Goal: Information Seeking & Learning: Learn about a topic

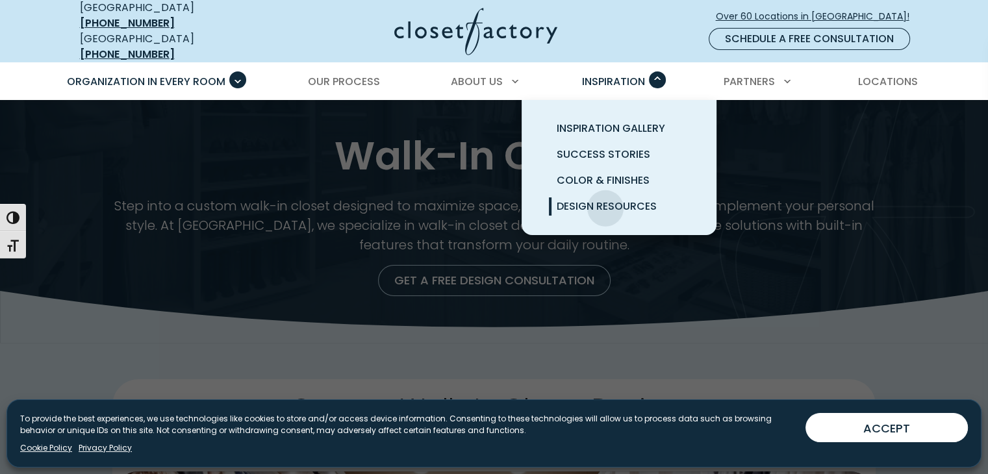
click at [606, 199] on span "Design Resources" at bounding box center [607, 206] width 100 height 15
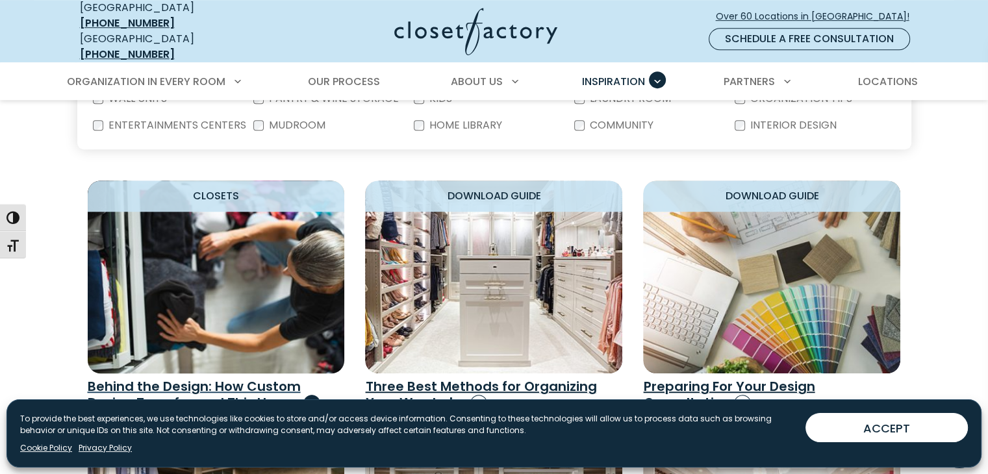
scroll to position [780, 0]
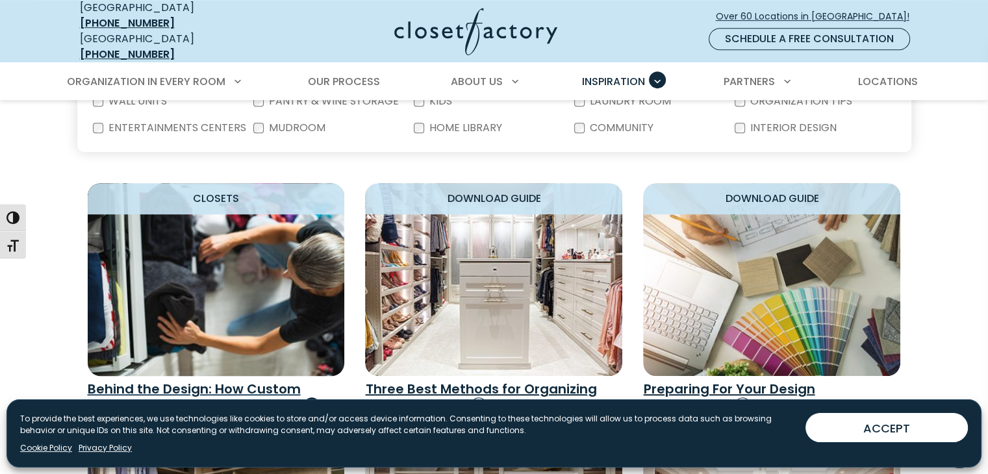
click at [272, 301] on img "Design Resources" at bounding box center [216, 279] width 283 height 212
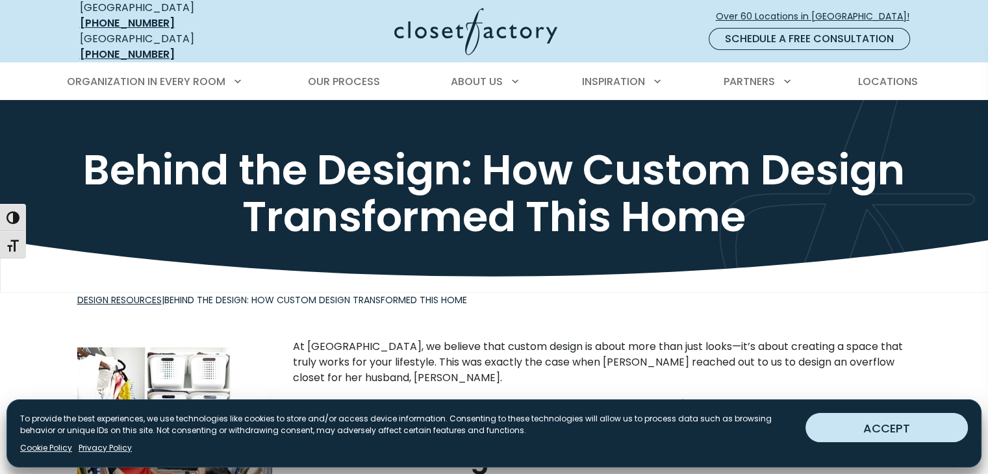
click at [899, 429] on button "ACCEPT" at bounding box center [887, 427] width 162 height 29
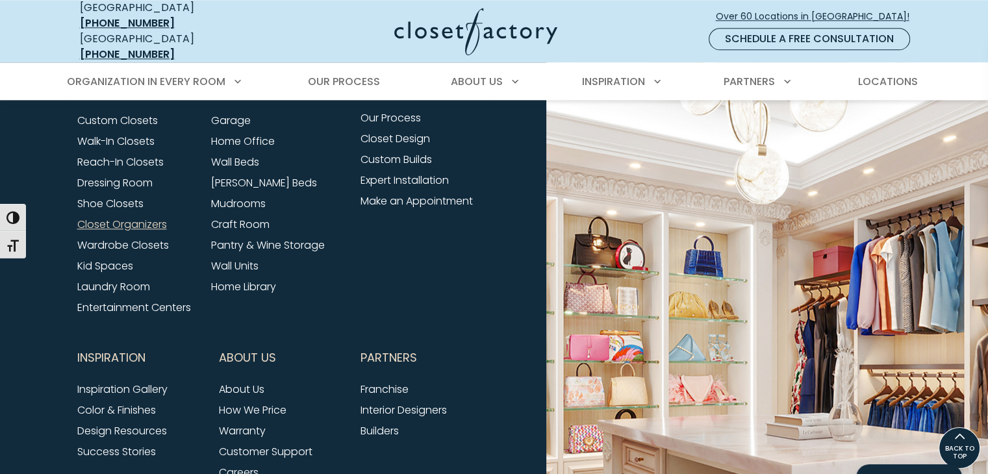
scroll to position [1429, 0]
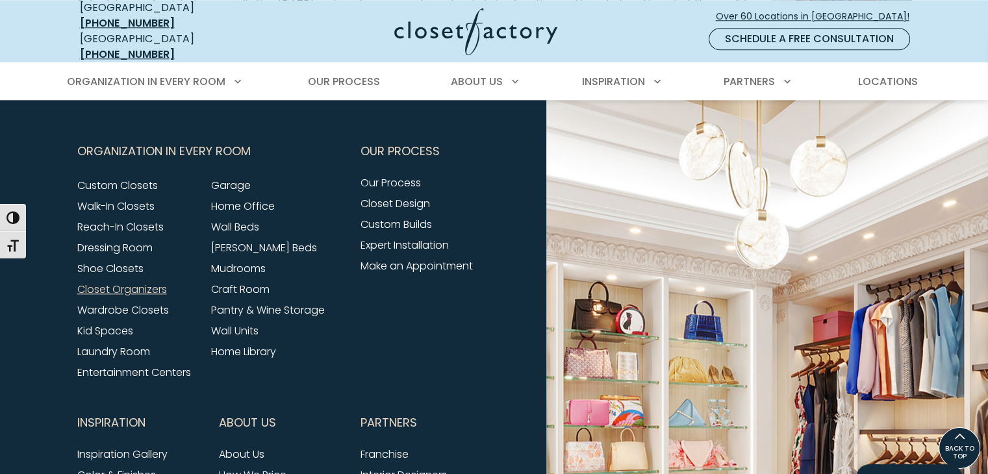
click at [121, 282] on link "Closet Organizers" at bounding box center [122, 289] width 90 height 15
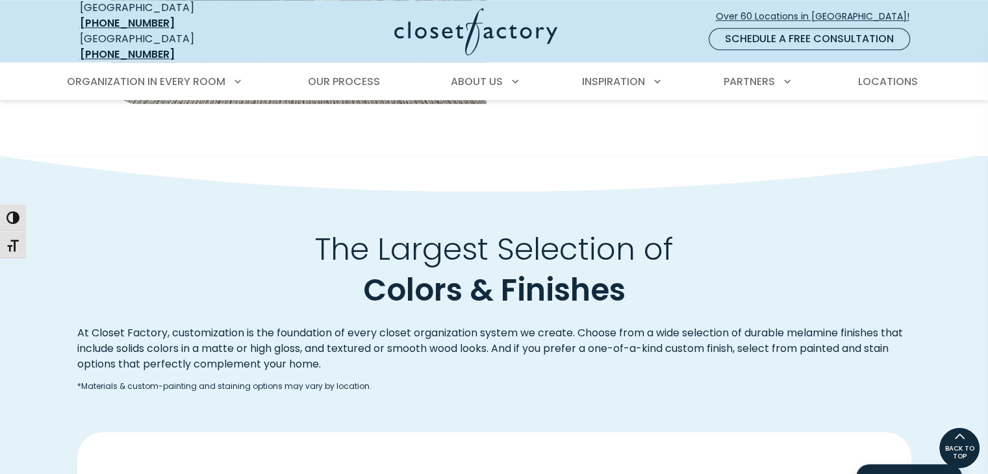
scroll to position [1209, 0]
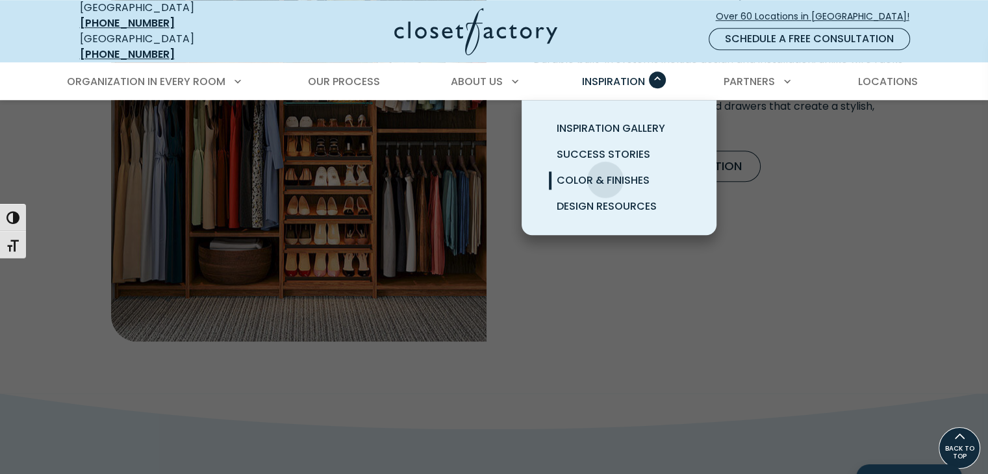
click at [606, 173] on span "Color & Finishes" at bounding box center [603, 180] width 93 height 15
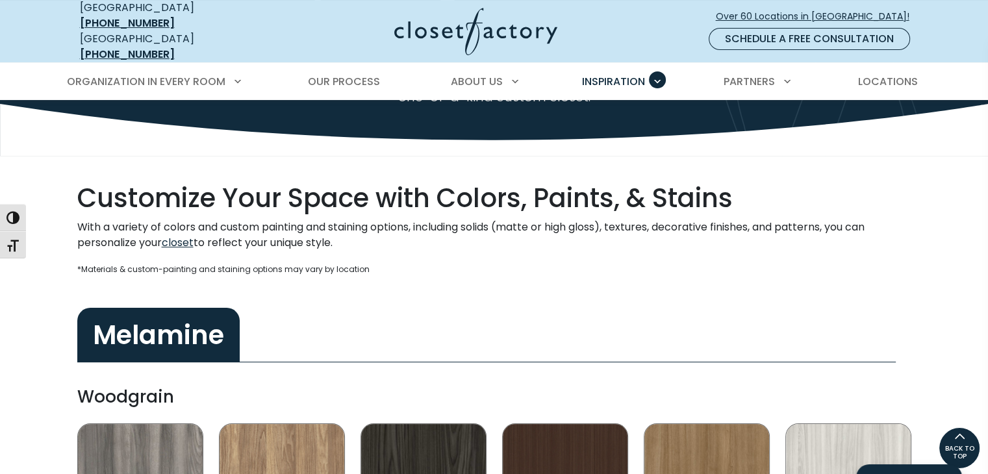
scroll to position [65, 0]
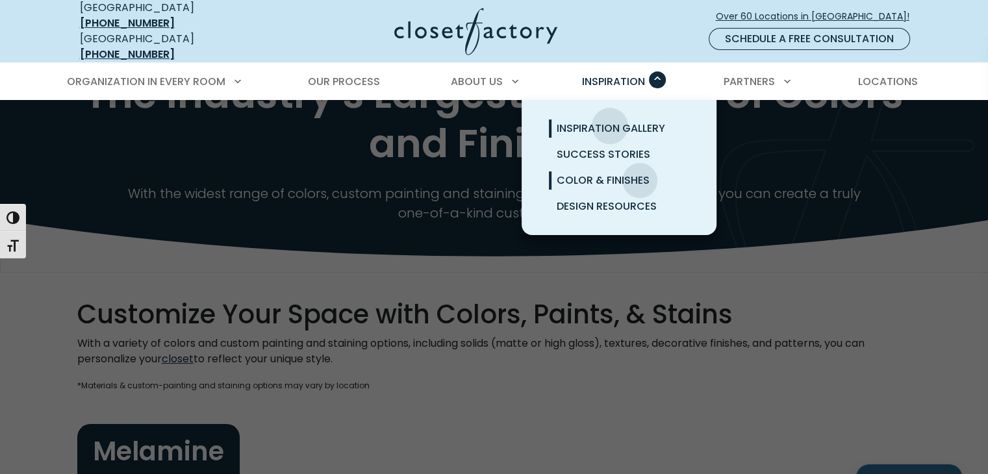
click at [609, 121] on span "Inspiration Gallery" at bounding box center [611, 128] width 109 height 15
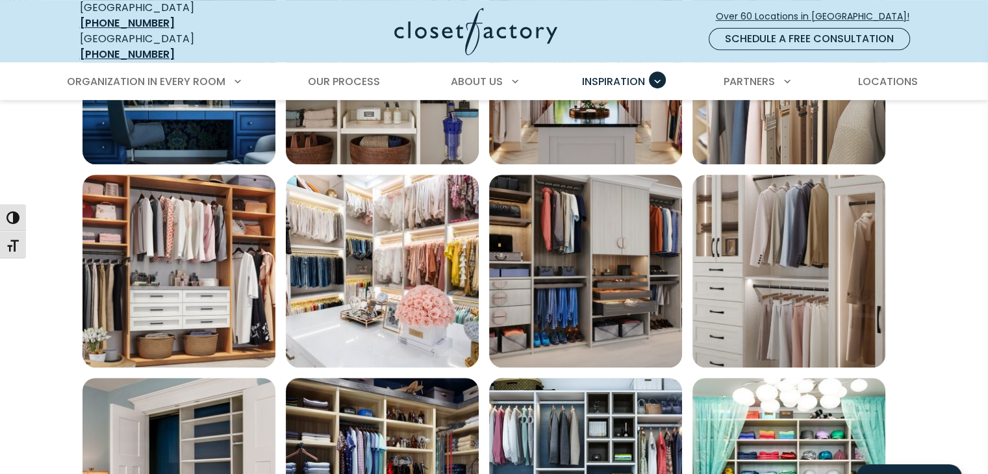
scroll to position [584, 0]
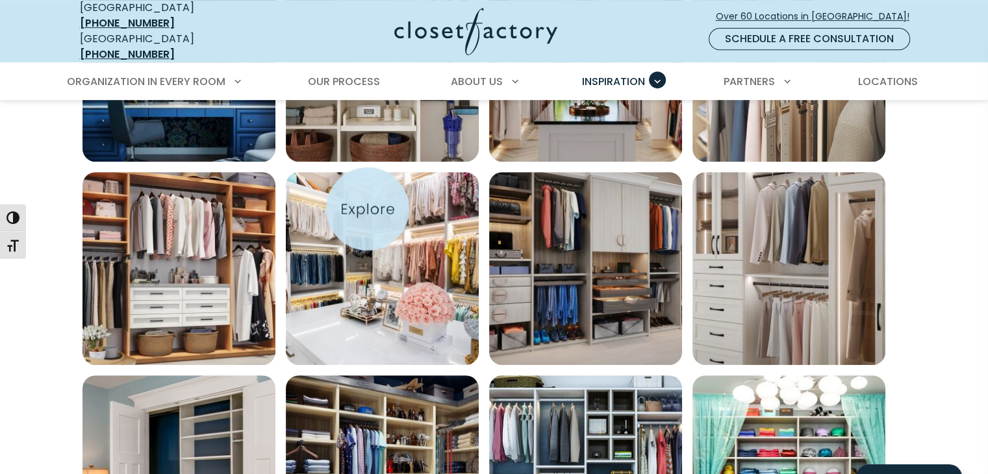
click at [367, 209] on img "Open inspiration gallery to preview enlarged image" at bounding box center [382, 268] width 193 height 193
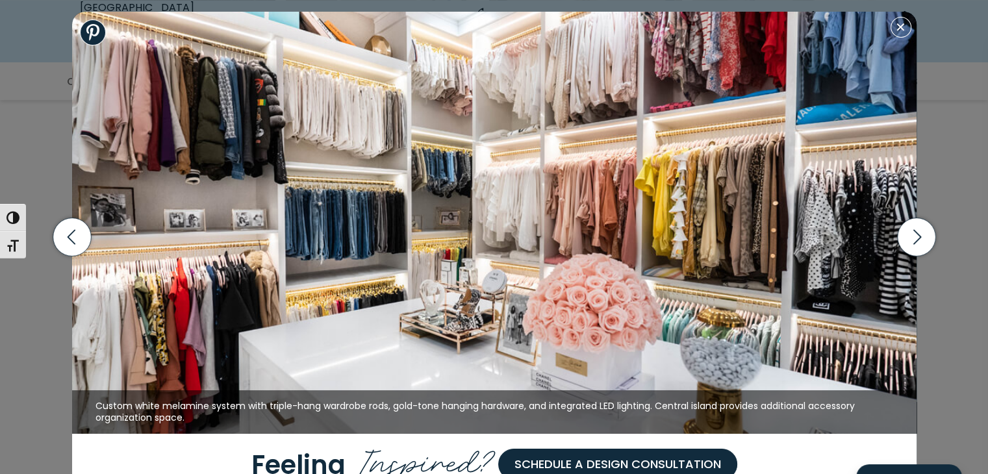
click at [345, 189] on img at bounding box center [494, 223] width 845 height 422
click at [906, 32] on button "Close modal" at bounding box center [901, 27] width 21 height 21
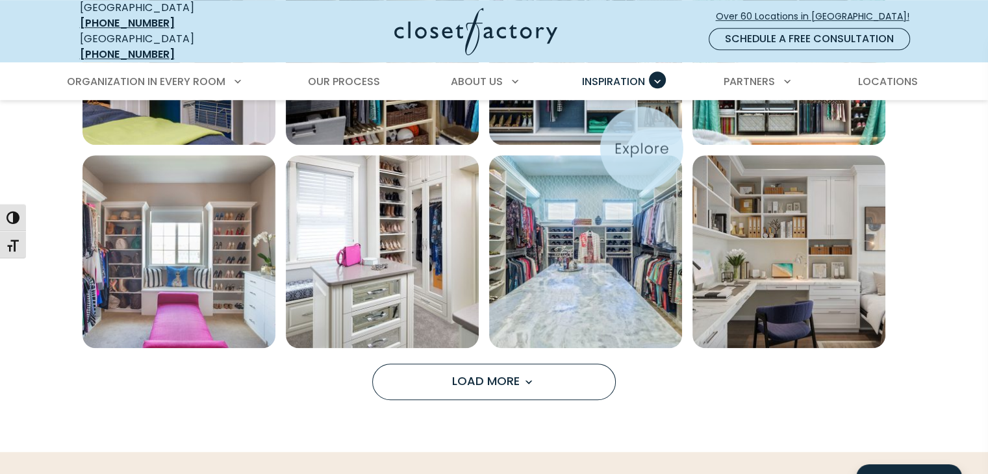
scroll to position [1070, 0]
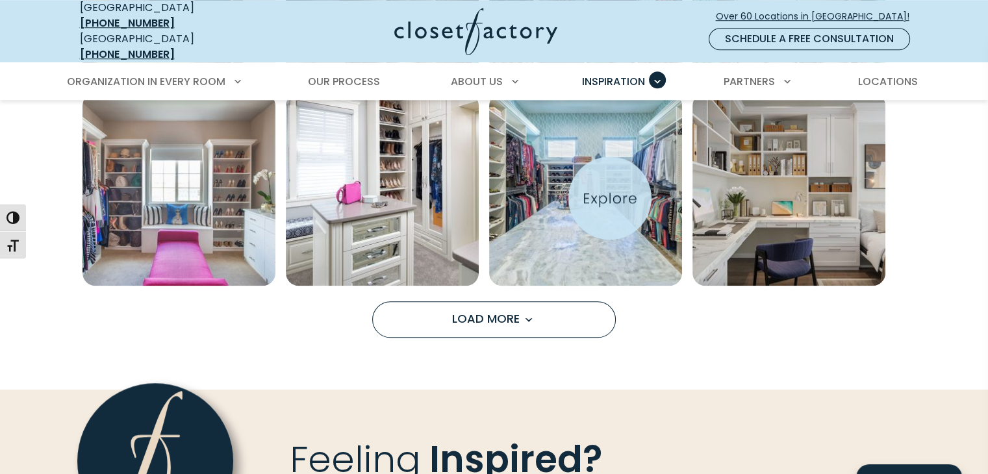
click at [607, 198] on img "Open inspiration gallery to preview enlarged image" at bounding box center [585, 189] width 193 height 193
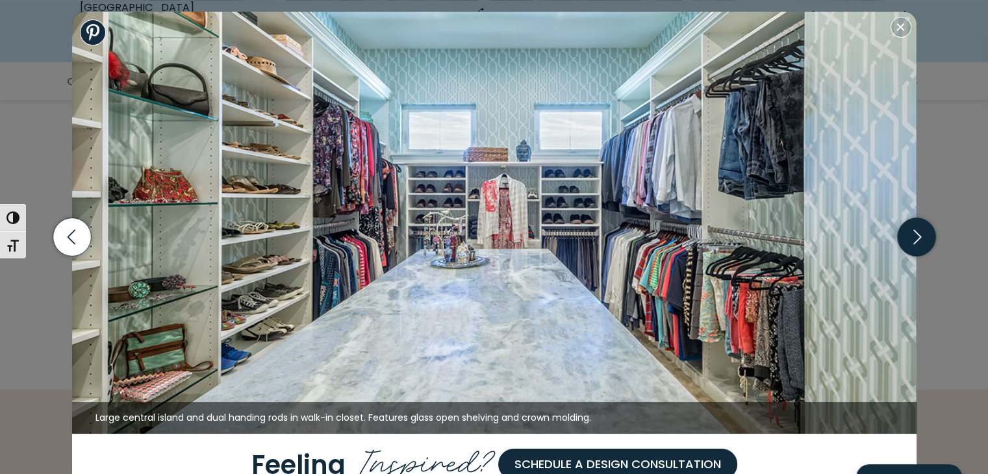
click at [915, 237] on icon "button" at bounding box center [916, 237] width 38 height 38
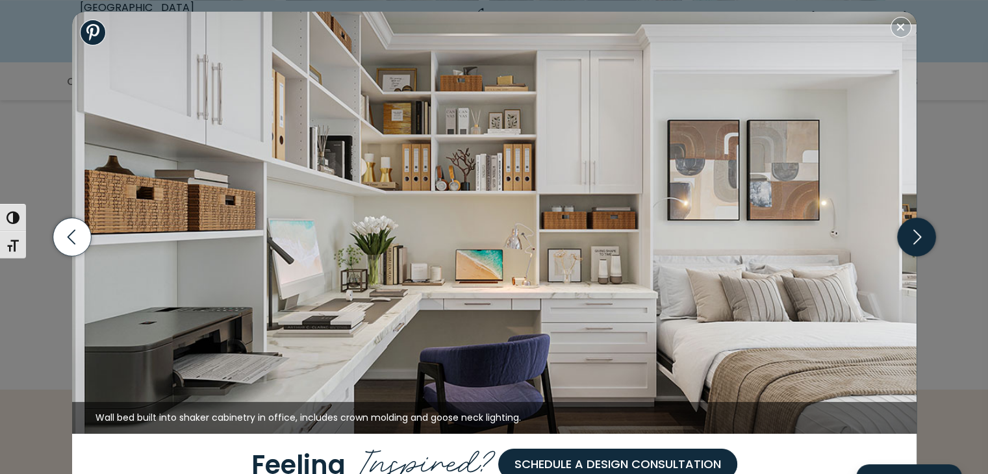
click at [915, 237] on icon "button" at bounding box center [916, 237] width 38 height 38
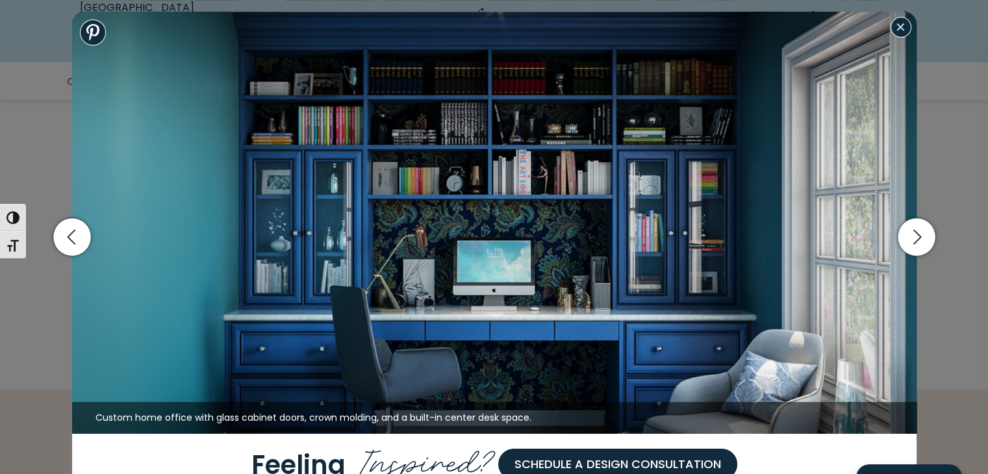
click at [901, 34] on button "Close modal" at bounding box center [901, 27] width 21 height 21
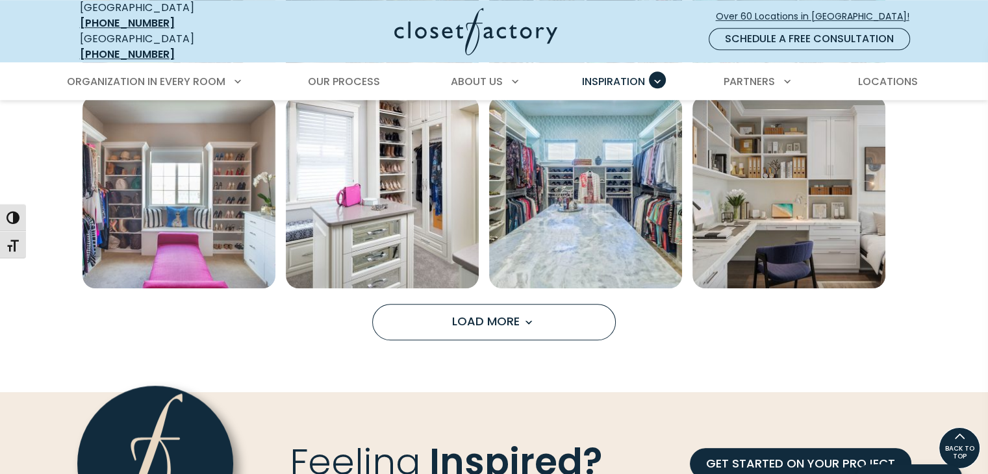
scroll to position [873, 0]
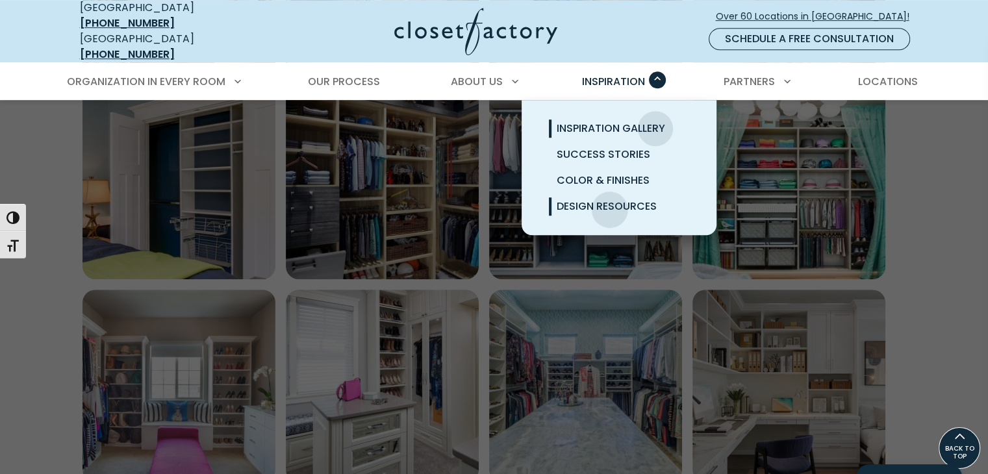
click at [609, 199] on span "Design Resources" at bounding box center [607, 206] width 100 height 15
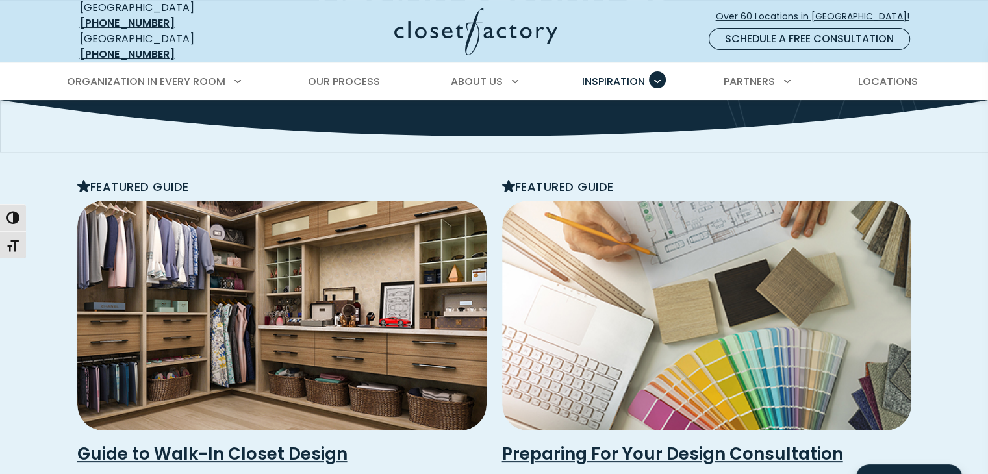
scroll to position [325, 0]
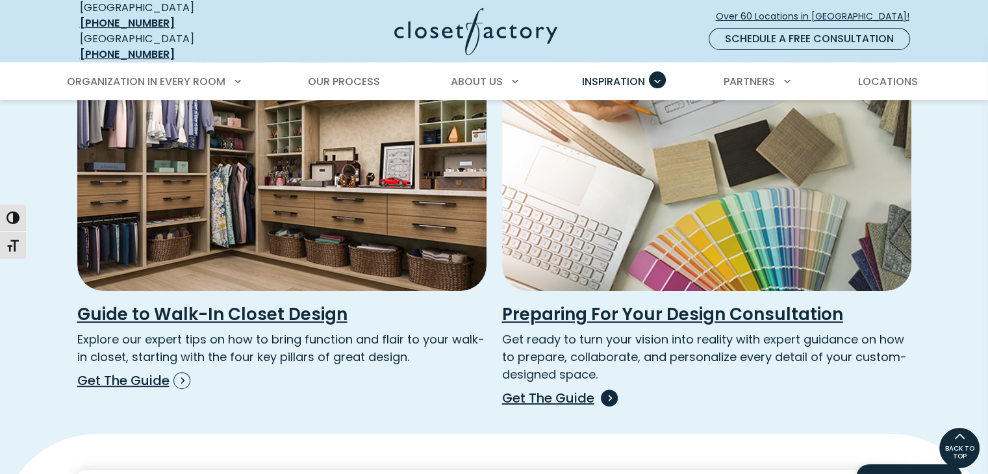
click at [637, 304] on h3 "Preparing For Your Design Consultation" at bounding box center [706, 314] width 409 height 21
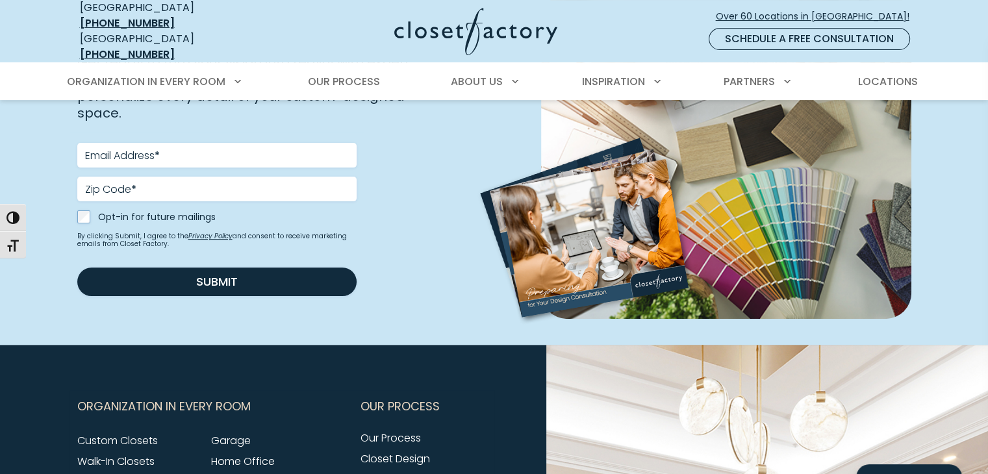
scroll to position [195, 0]
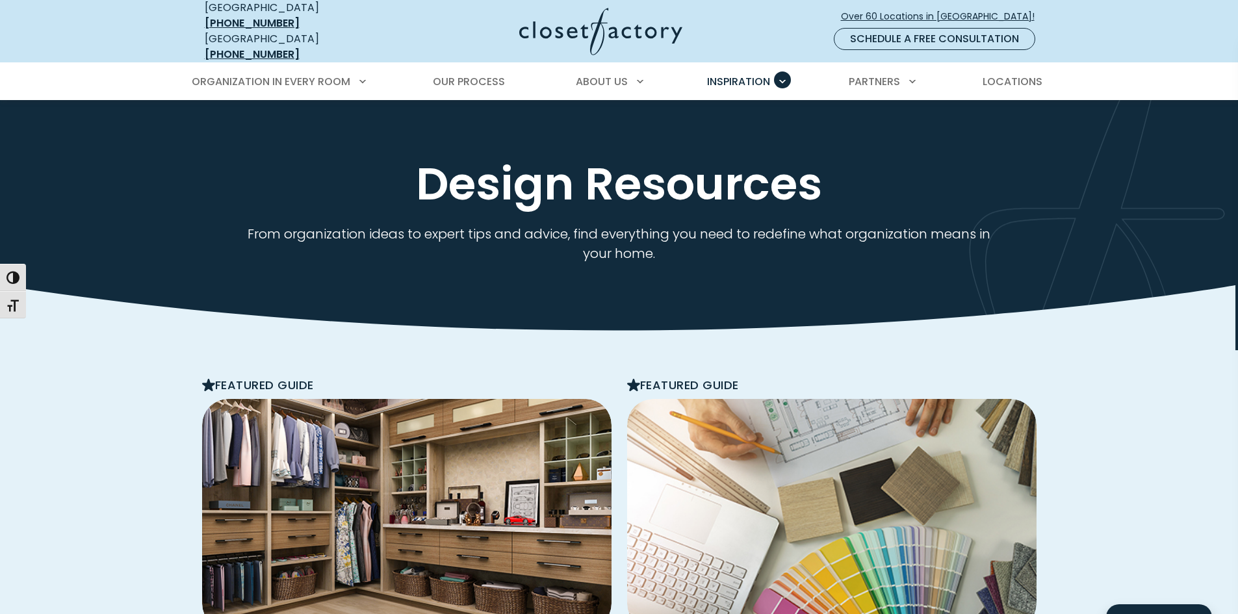
scroll to position [260, 0]
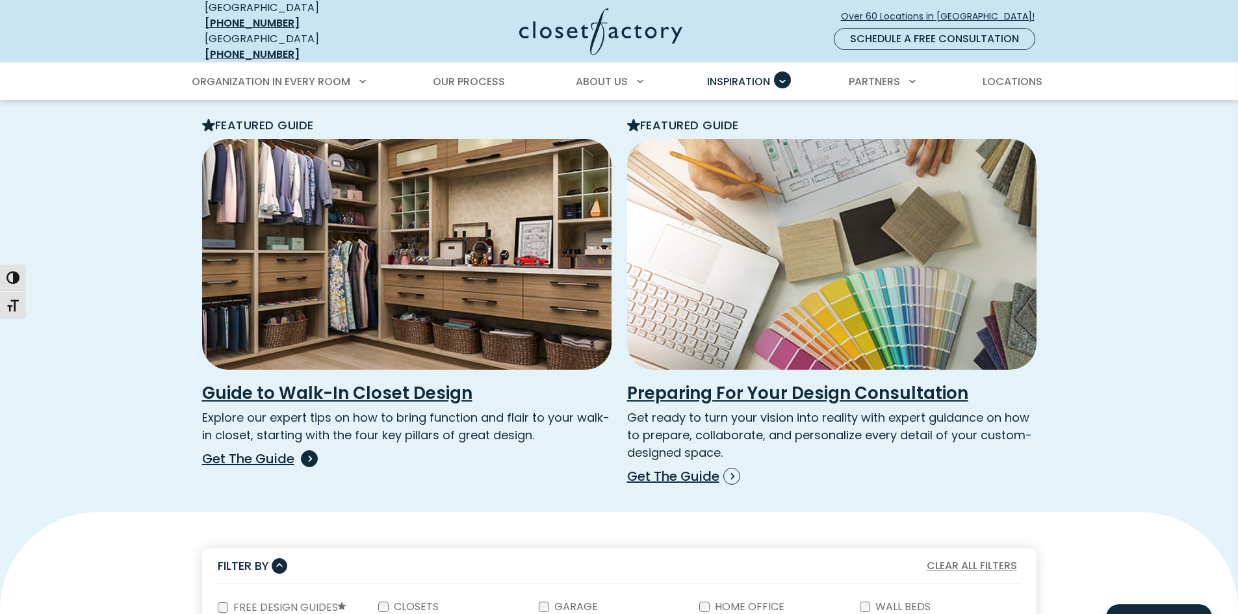
click at [431, 348] on img "Featured Download Guide and Posts" at bounding box center [406, 253] width 450 height 253
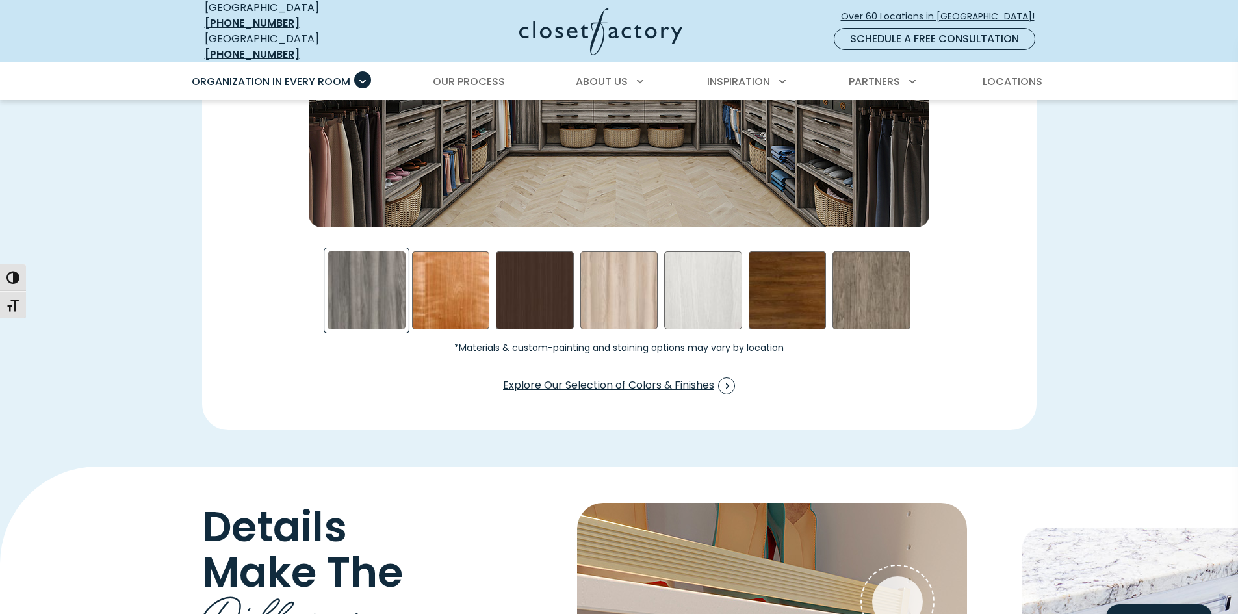
scroll to position [2079, 0]
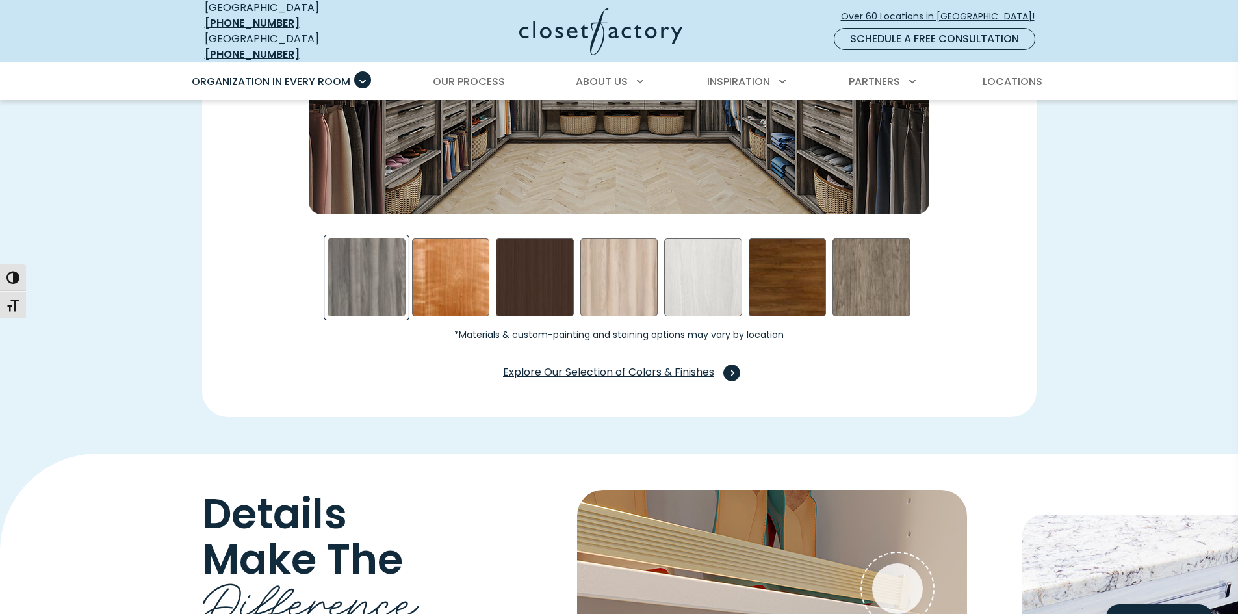
click at [560, 364] on span "Explore Our Selection of Colors & Finishes" at bounding box center [619, 372] width 232 height 17
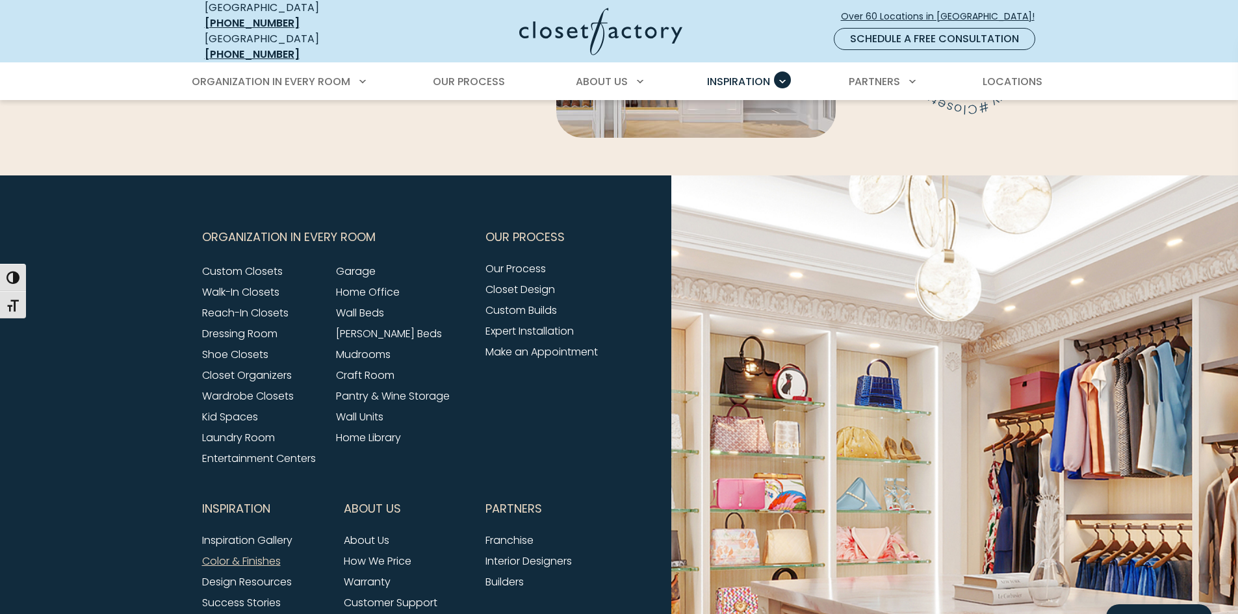
scroll to position [3898, 0]
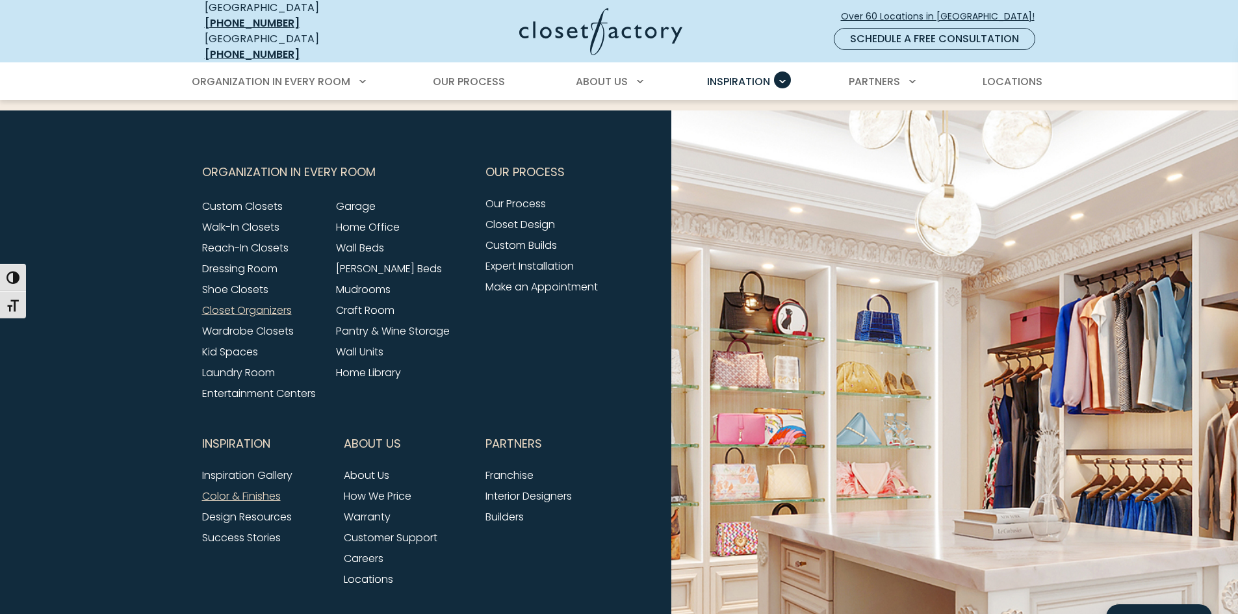
click at [231, 303] on link "Closet Organizers" at bounding box center [247, 310] width 90 height 15
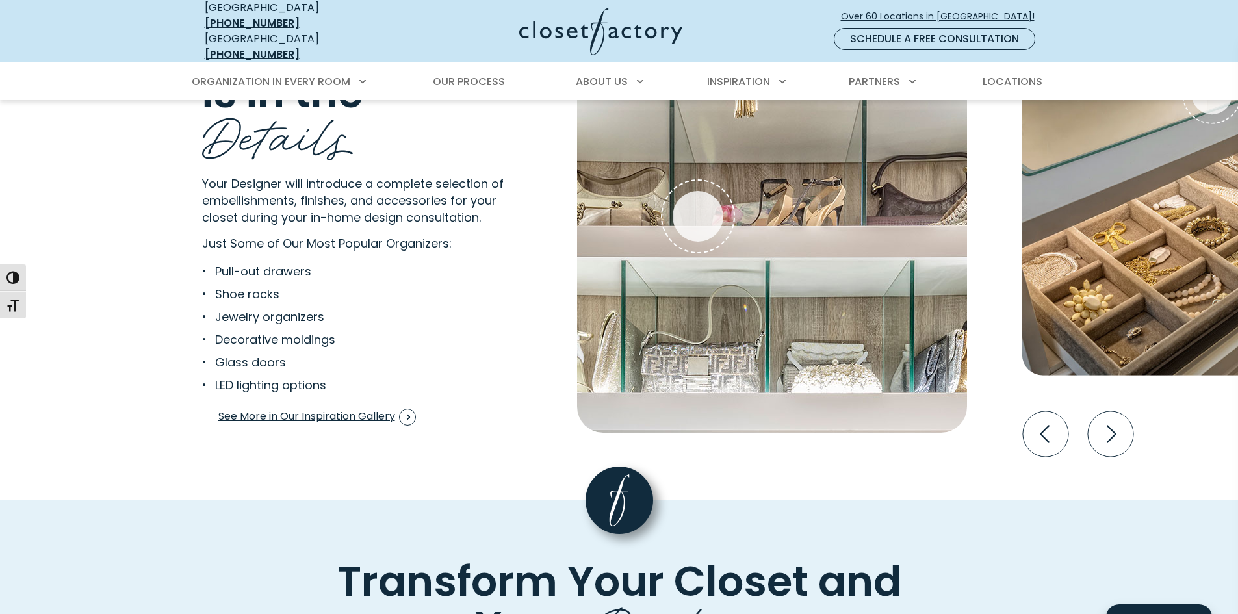
scroll to position [2534, 0]
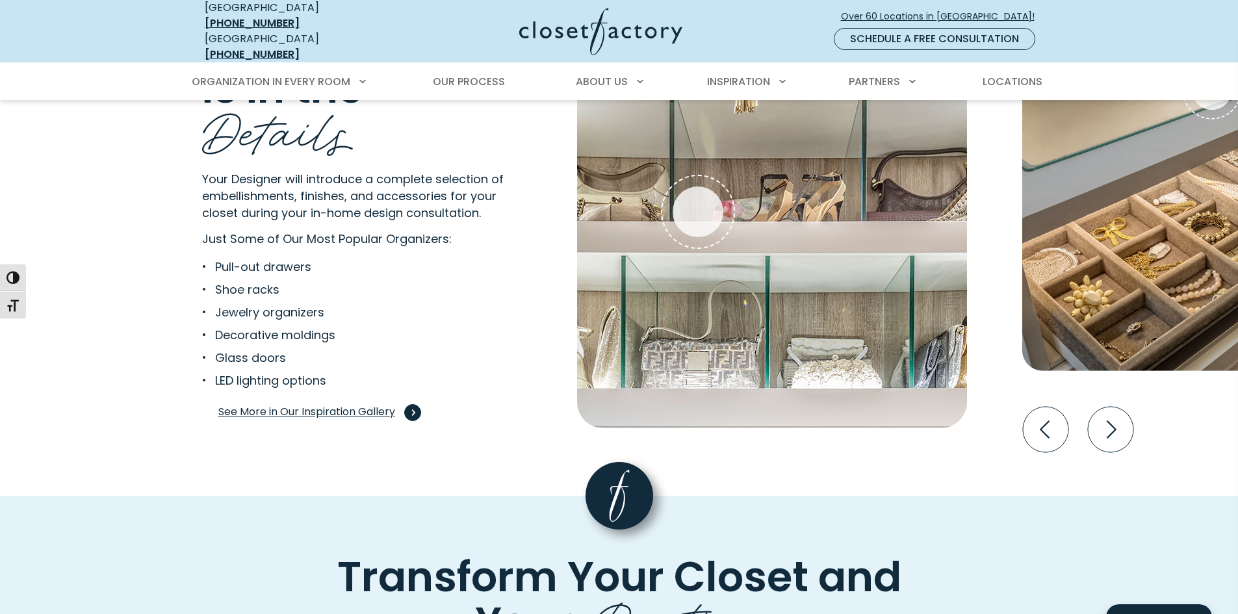
click at [251, 404] on span "See More in Our Inspiration Gallery" at bounding box center [317, 412] width 198 height 17
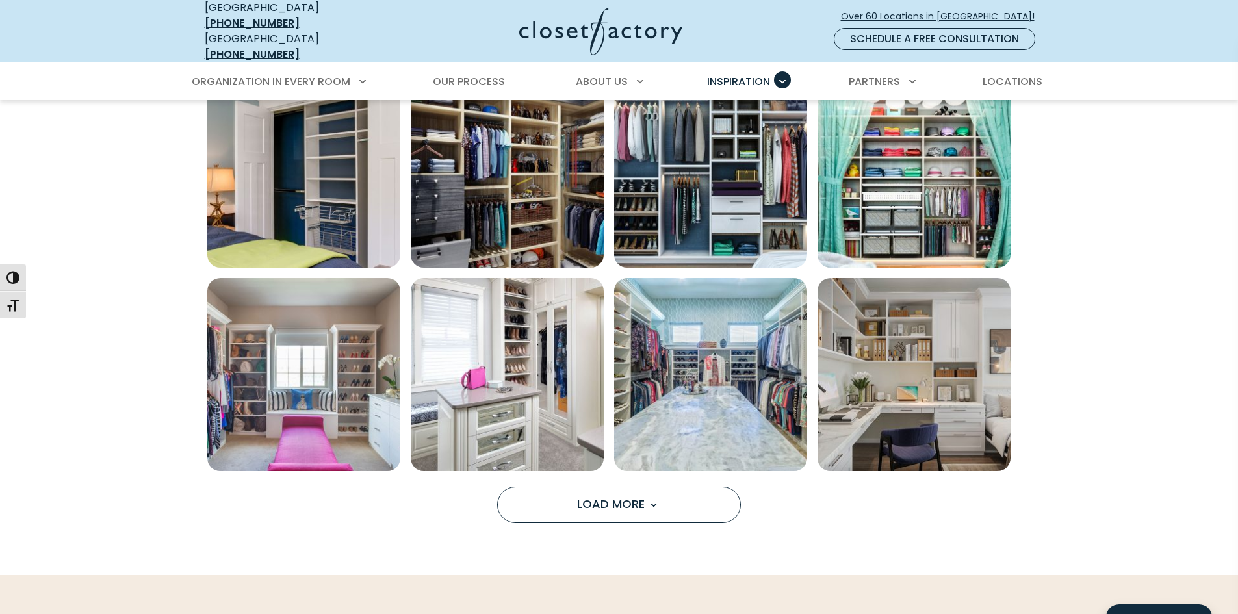
scroll to position [909, 0]
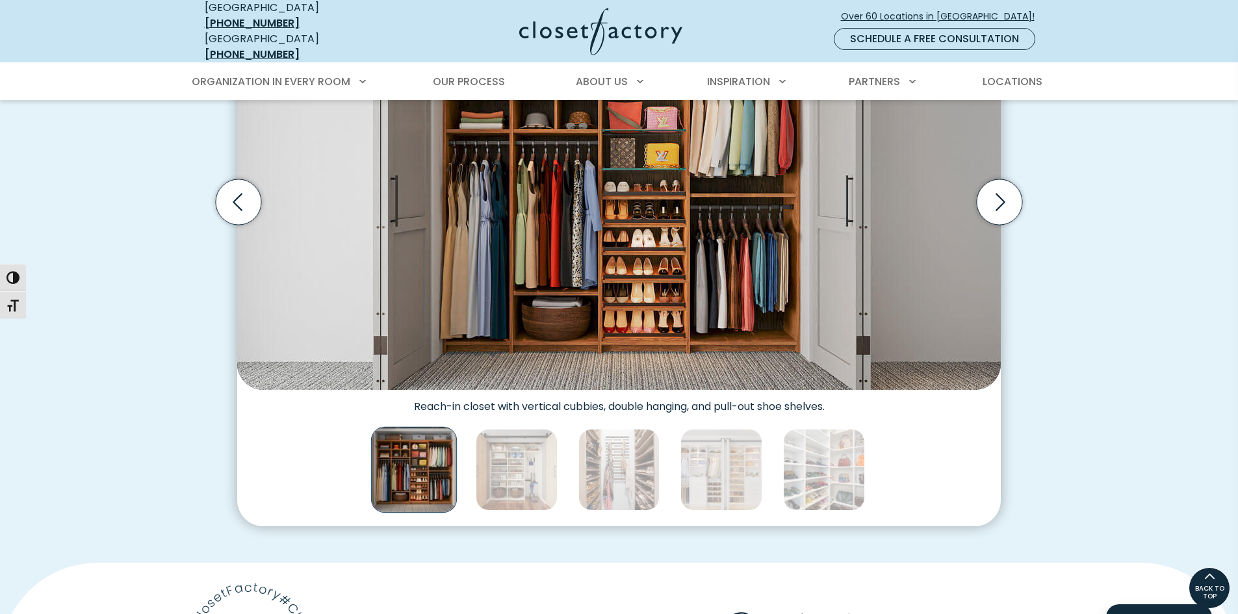
scroll to position [491, 0]
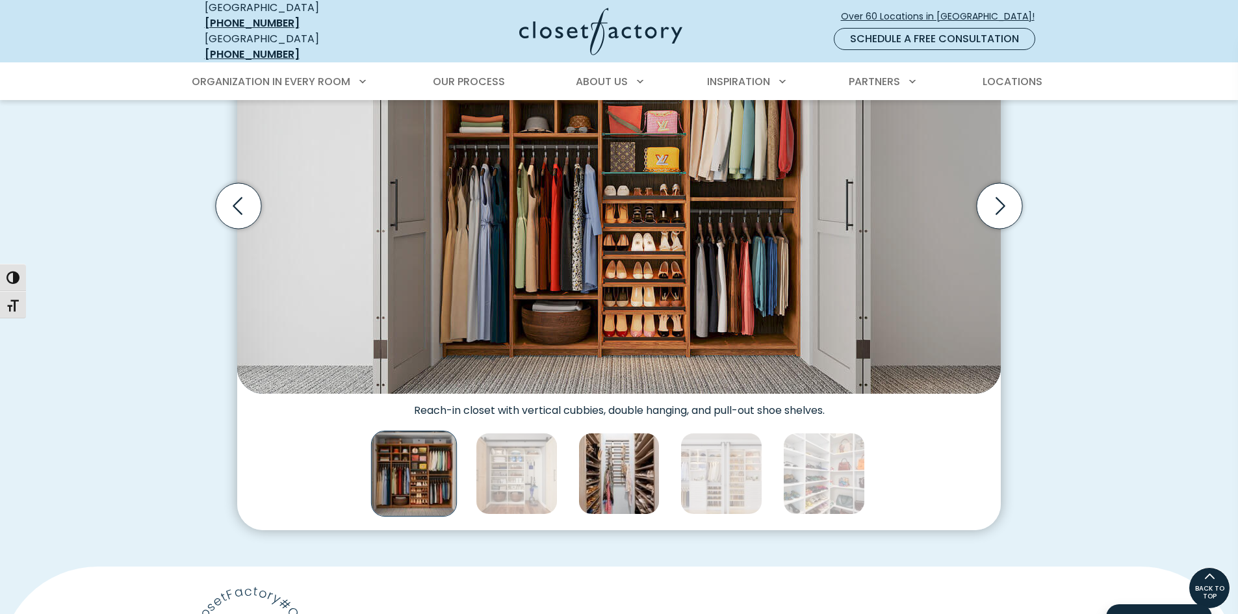
click at [607, 469] on img "Thumbnail Gallery" at bounding box center [619, 474] width 82 height 82
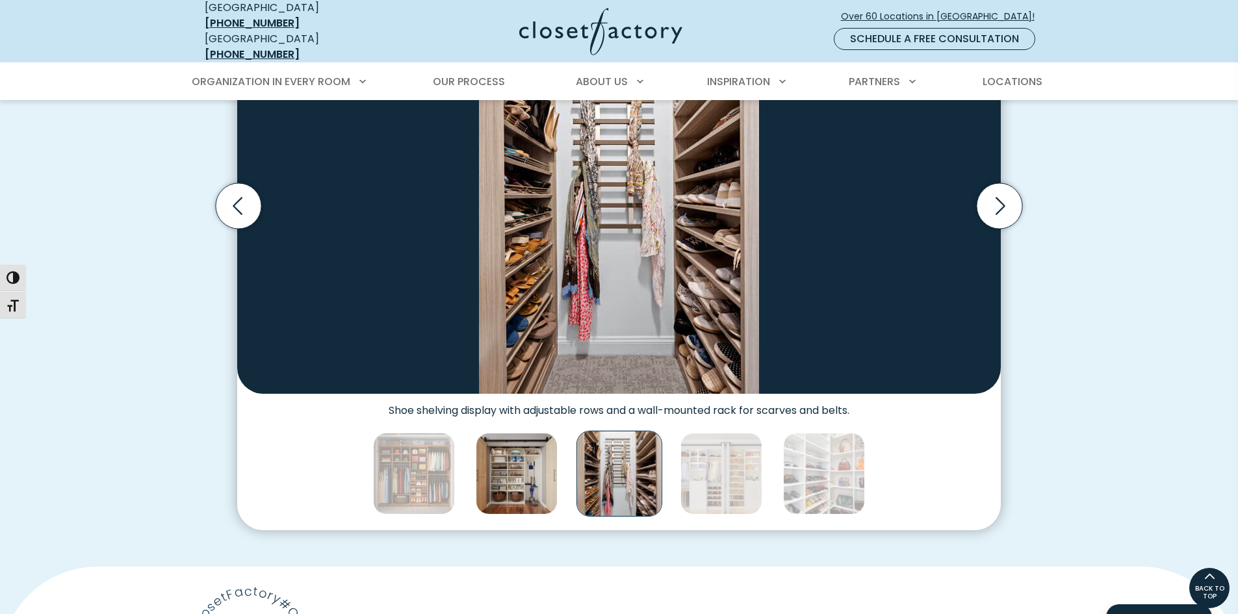
click at [541, 463] on img "Thumbnail Gallery" at bounding box center [517, 474] width 82 height 82
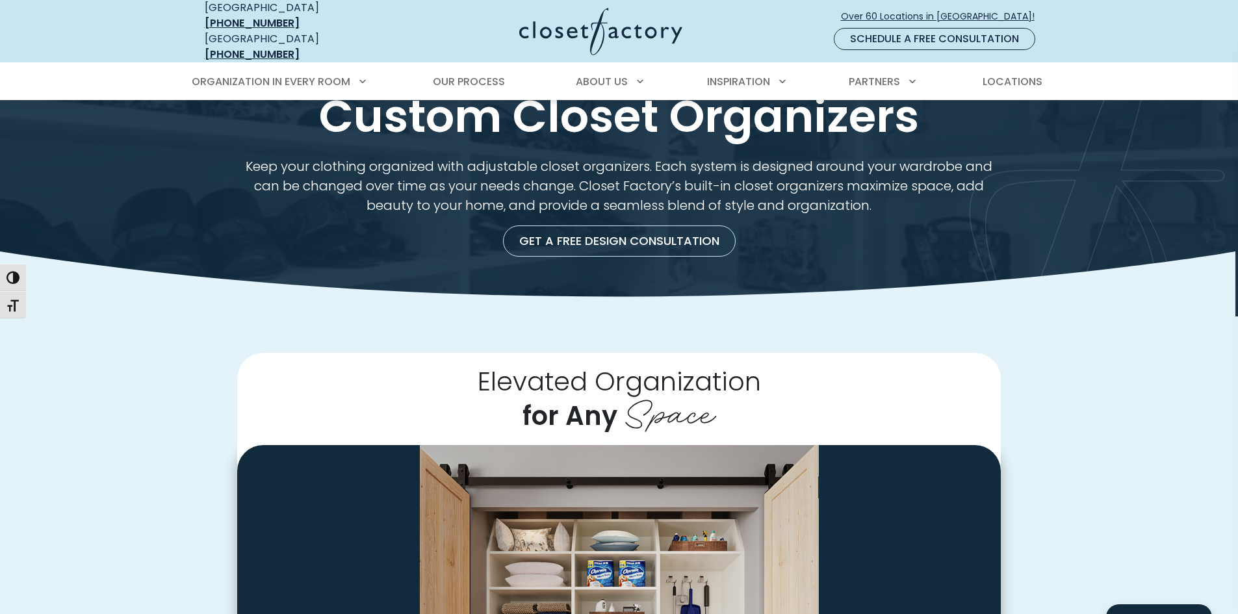
scroll to position [36, 0]
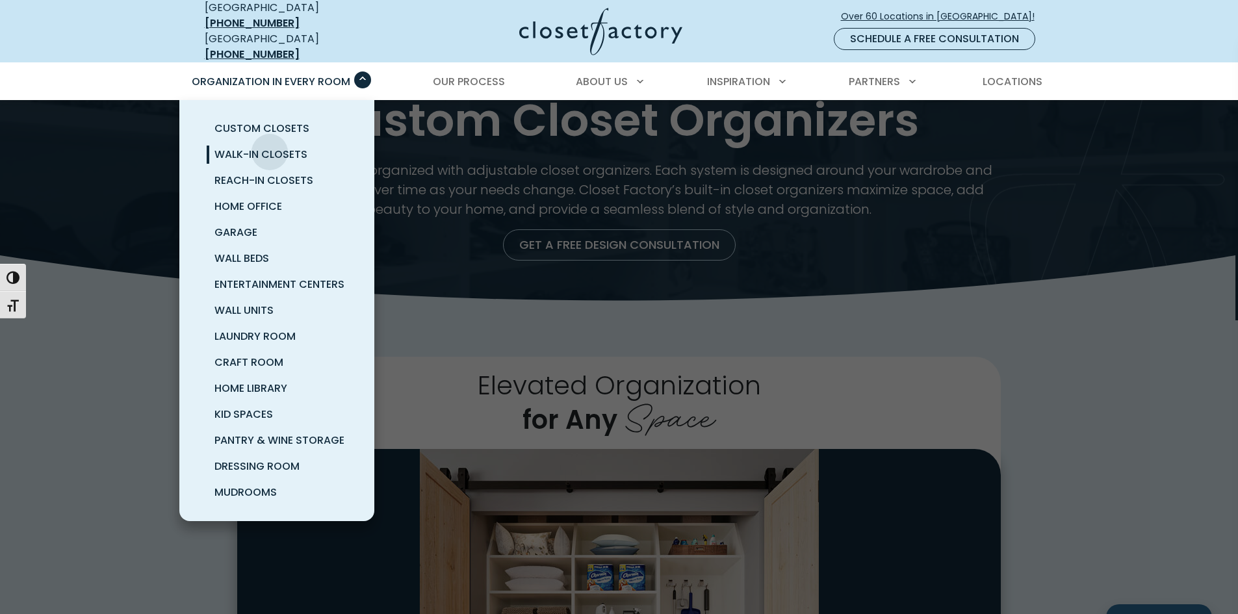
click at [270, 147] on span "Walk-In Closets" at bounding box center [260, 154] width 93 height 15
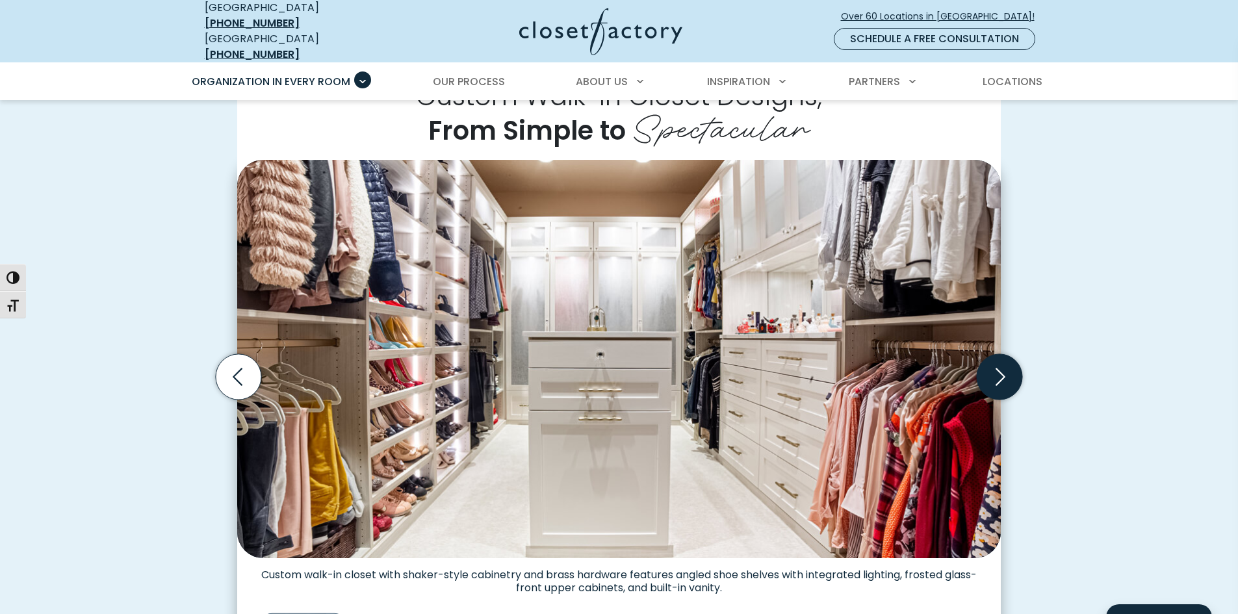
click at [997, 368] on icon "Next slide" at bounding box center [1000, 377] width 10 height 18
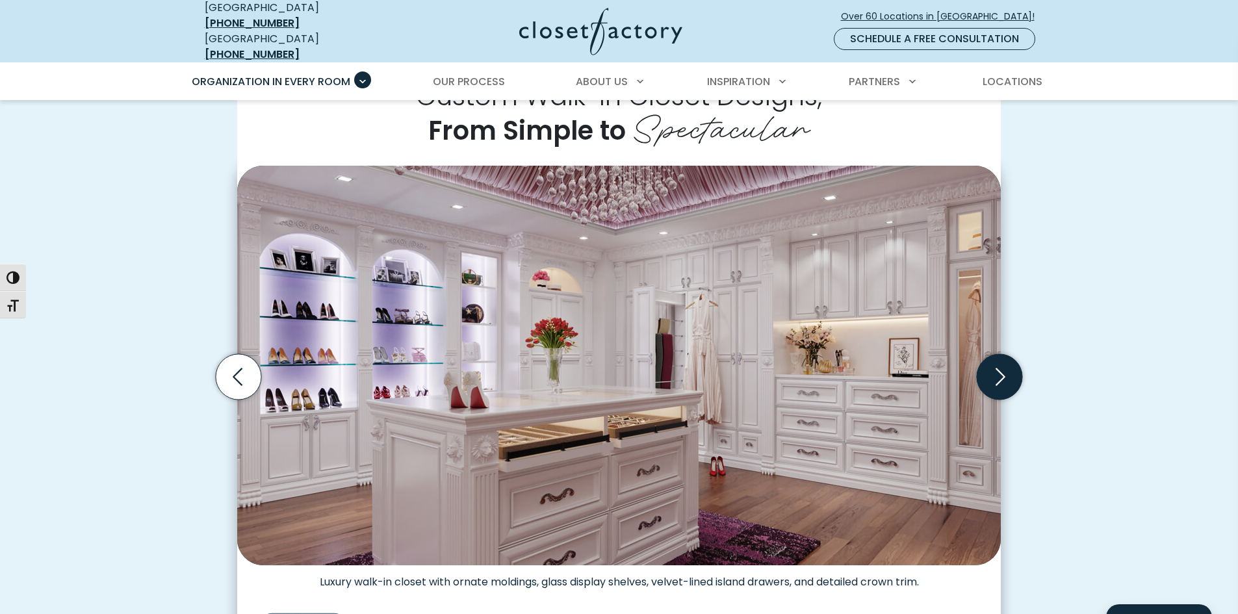
click at [997, 368] on icon "Next slide" at bounding box center [1000, 377] width 10 height 18
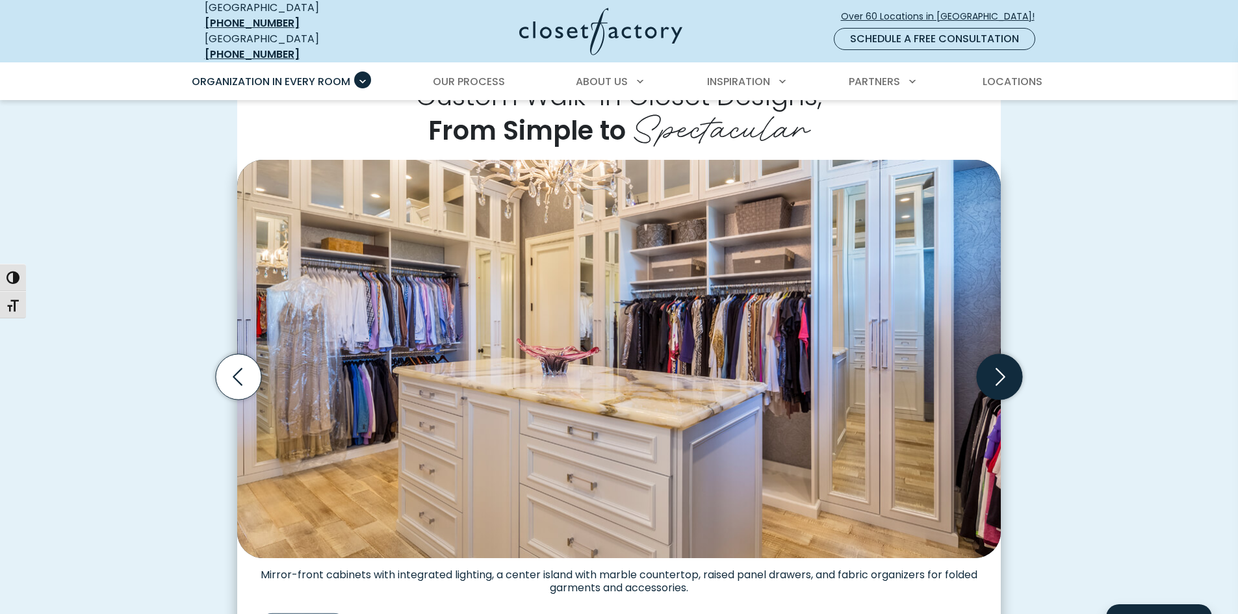
click at [997, 368] on icon "Next slide" at bounding box center [1000, 377] width 10 height 18
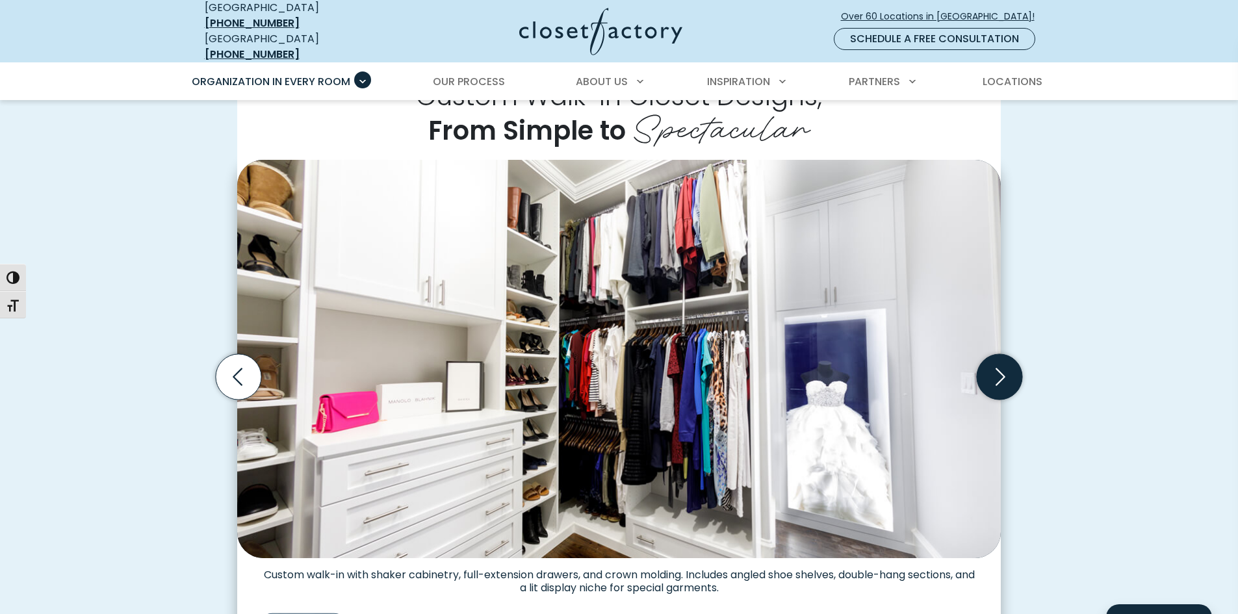
click at [997, 368] on icon "Next slide" at bounding box center [1000, 377] width 10 height 18
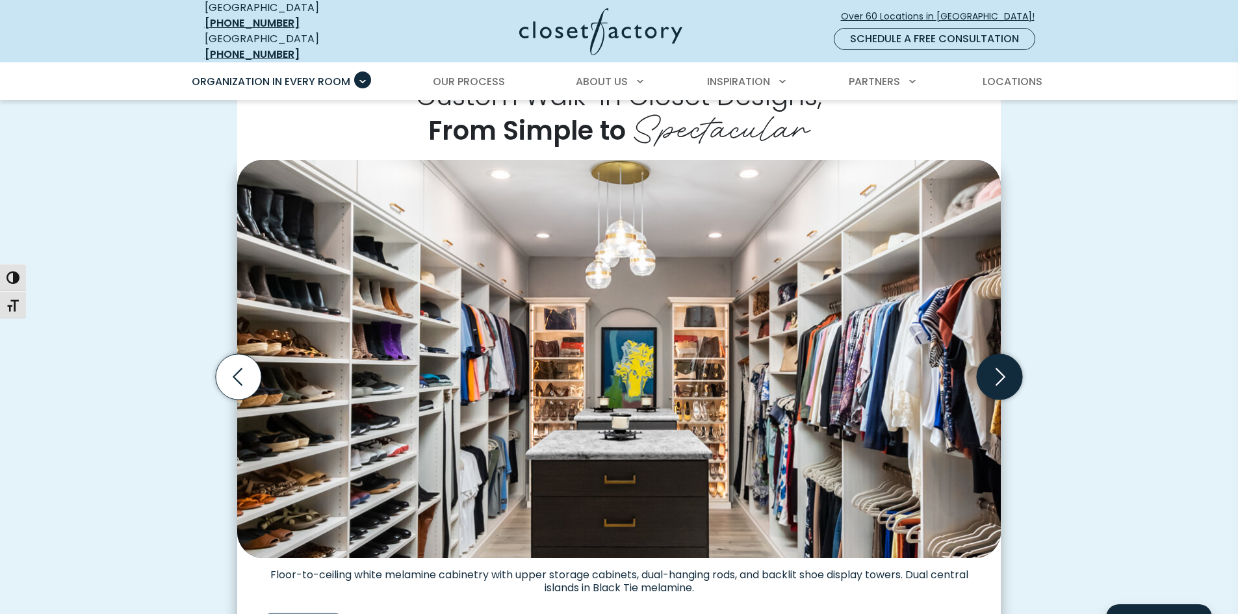
click at [997, 368] on icon "Next slide" at bounding box center [1000, 377] width 10 height 18
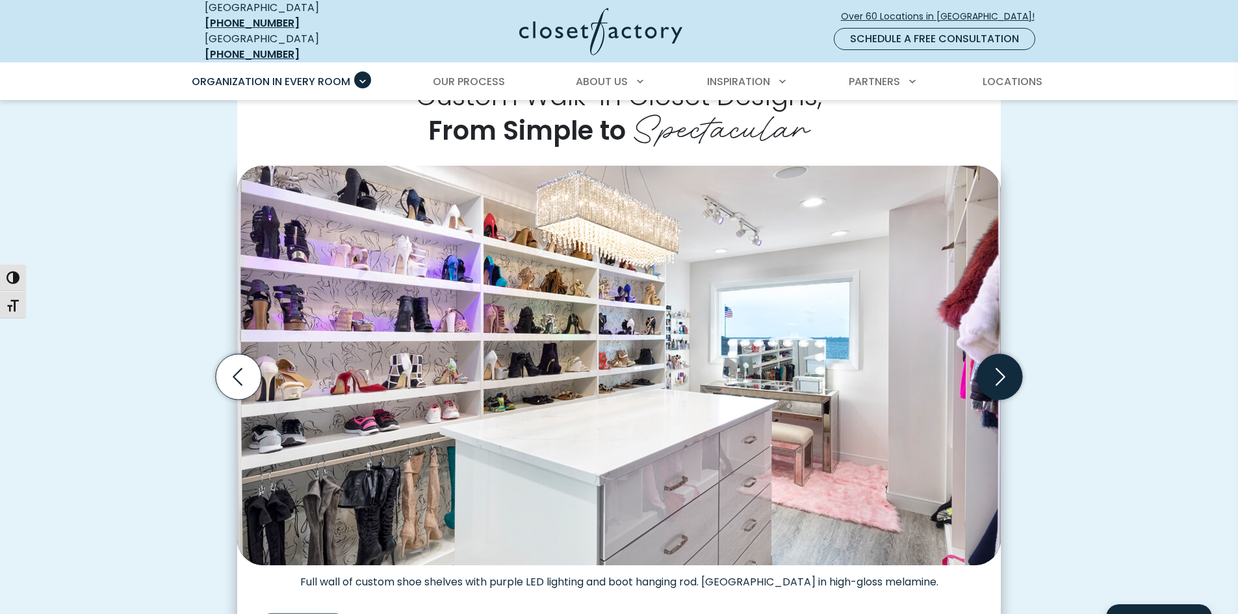
click at [997, 368] on icon "Next slide" at bounding box center [1000, 377] width 10 height 18
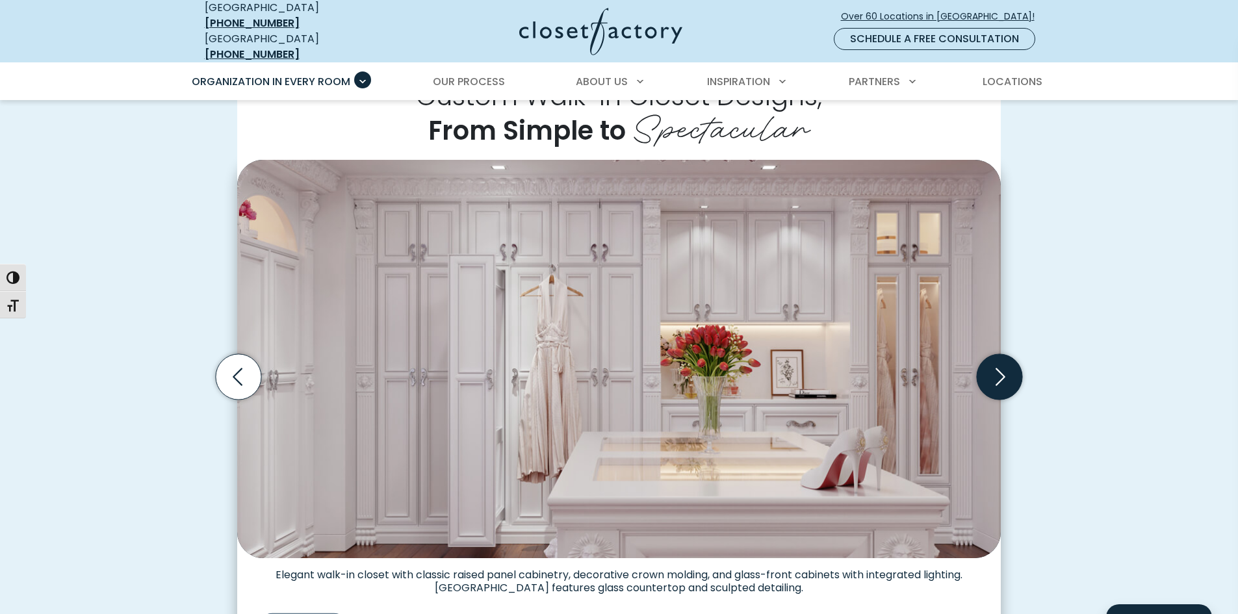
click at [997, 368] on icon "Next slide" at bounding box center [1000, 377] width 10 height 18
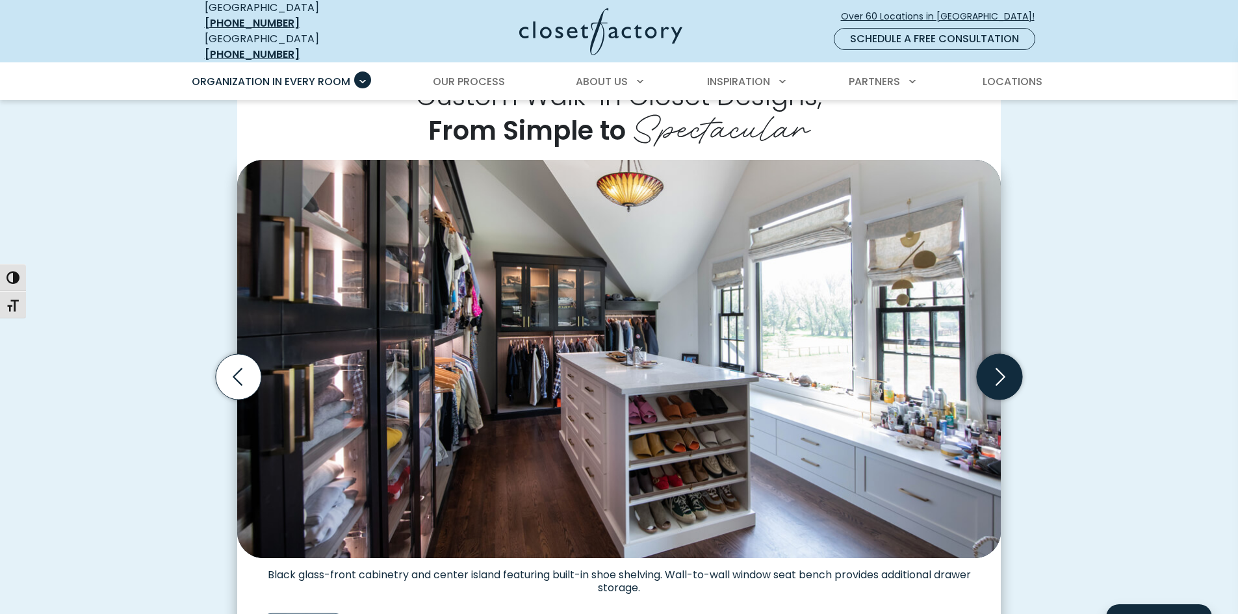
click at [1000, 366] on icon "Next slide" at bounding box center [999, 376] width 45 height 45
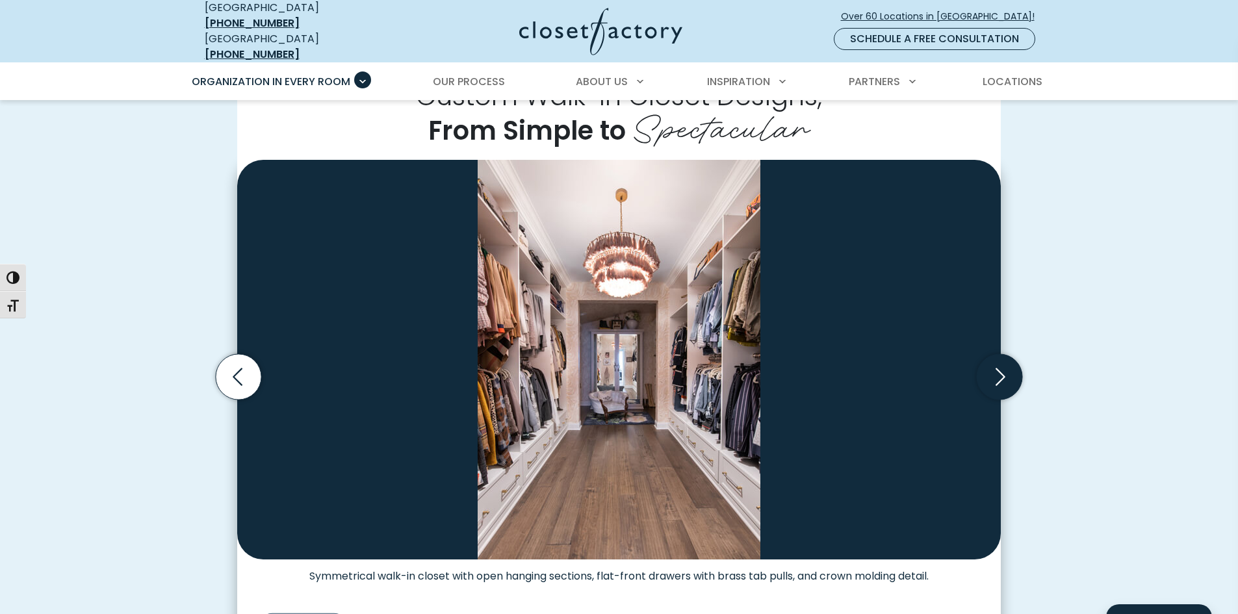
click at [1000, 366] on icon "Next slide" at bounding box center [999, 376] width 45 height 45
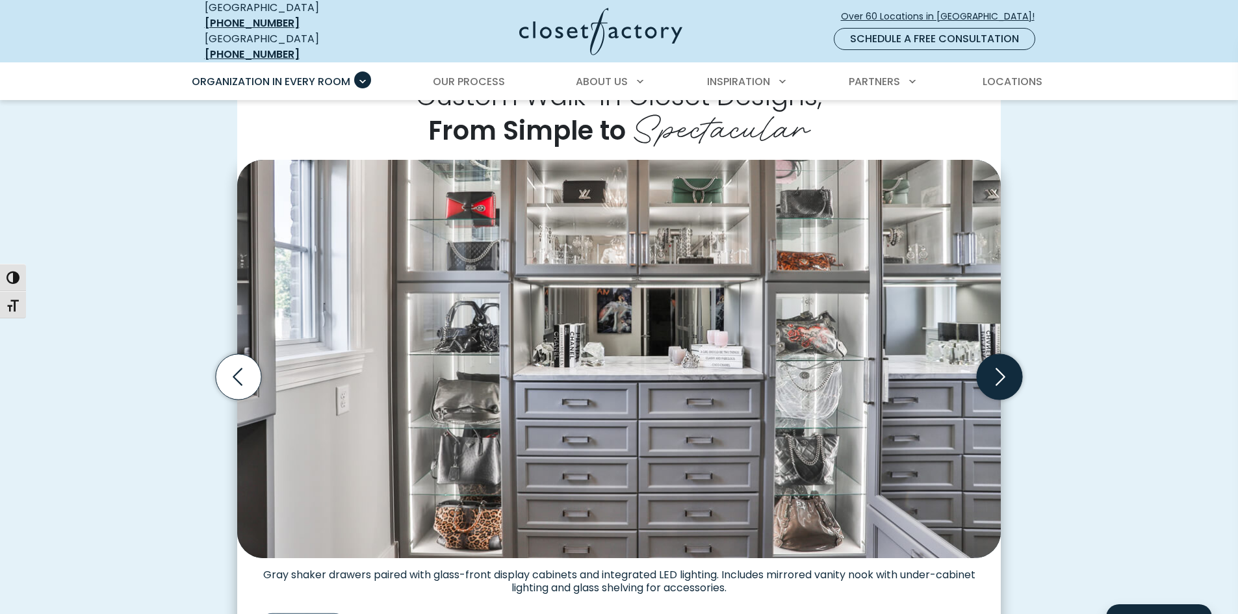
click at [1000, 366] on icon "Next slide" at bounding box center [999, 376] width 45 height 45
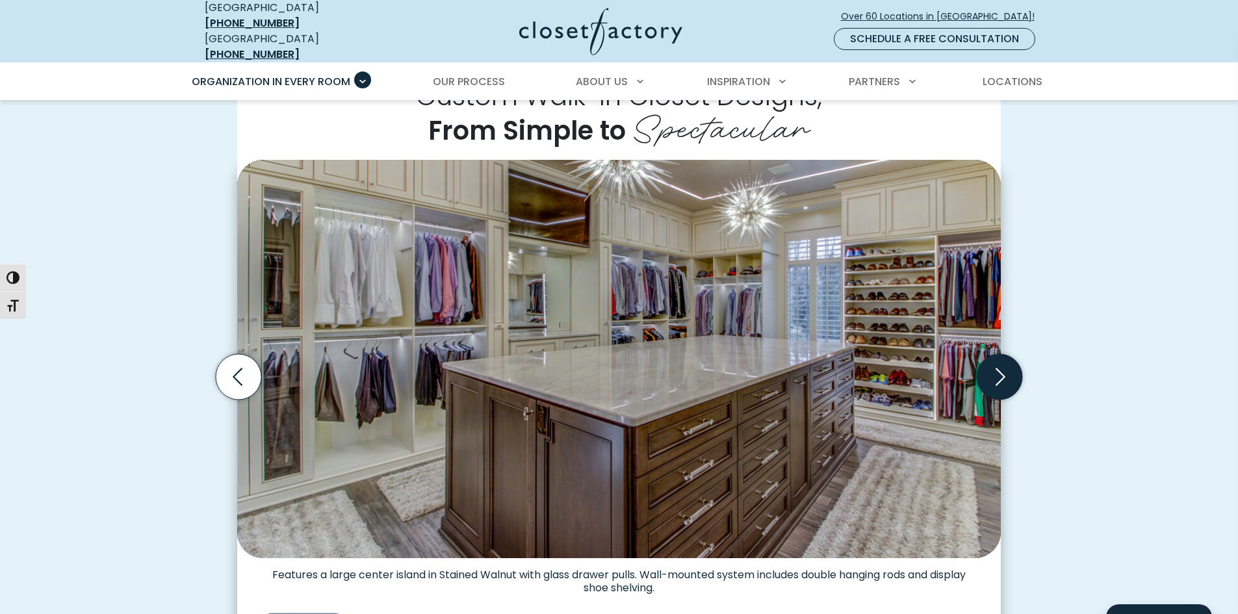
click at [1000, 366] on icon "Next slide" at bounding box center [999, 376] width 45 height 45
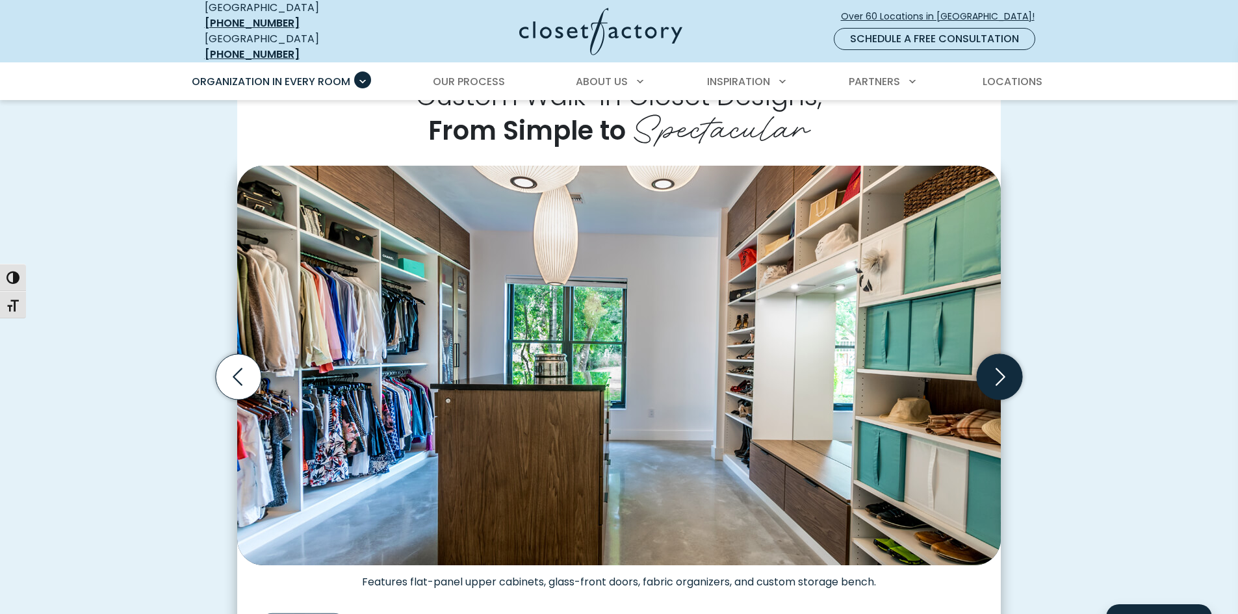
click at [1000, 366] on icon "Next slide" at bounding box center [999, 376] width 45 height 45
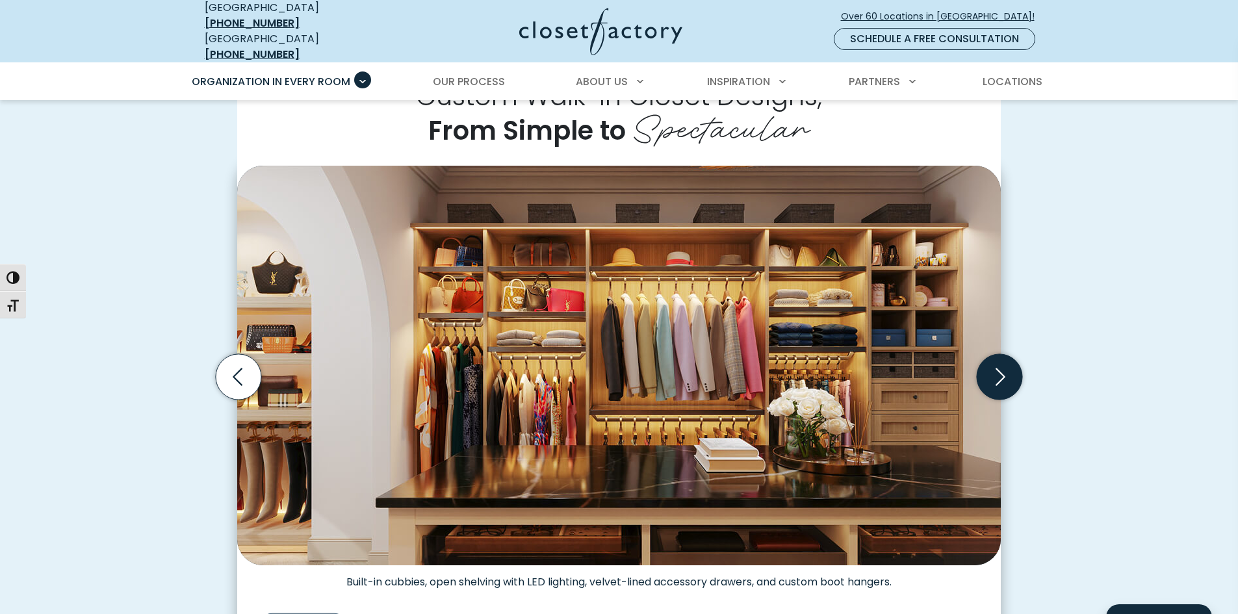
click at [1000, 366] on icon "Next slide" at bounding box center [999, 376] width 45 height 45
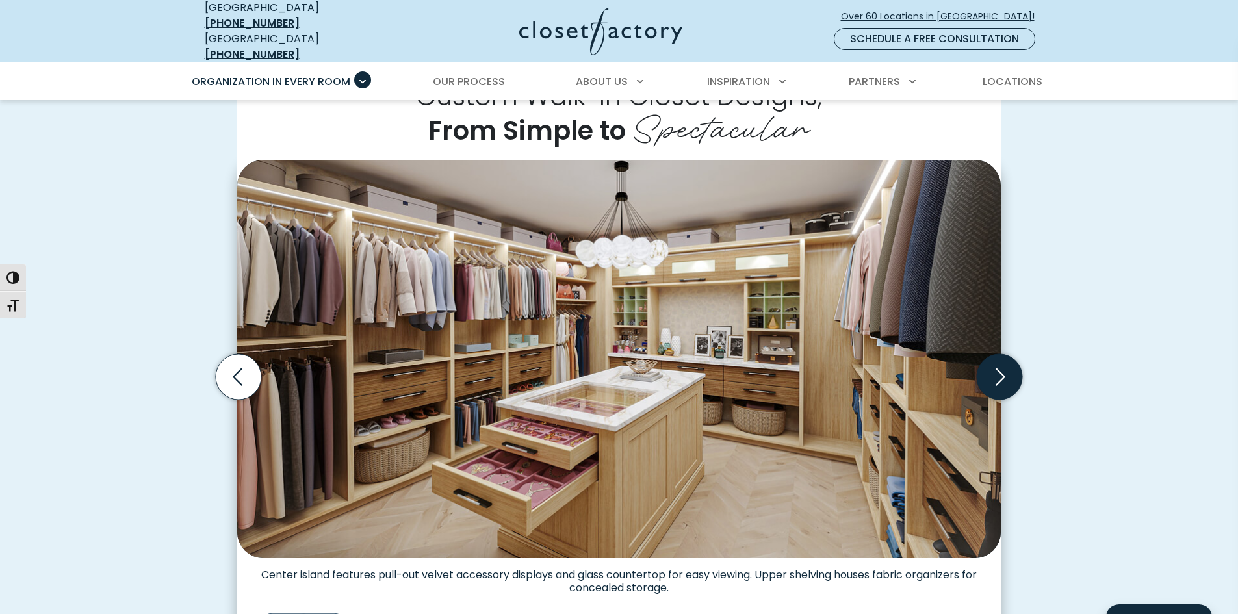
click at [1000, 366] on icon "Next slide" at bounding box center [999, 376] width 45 height 45
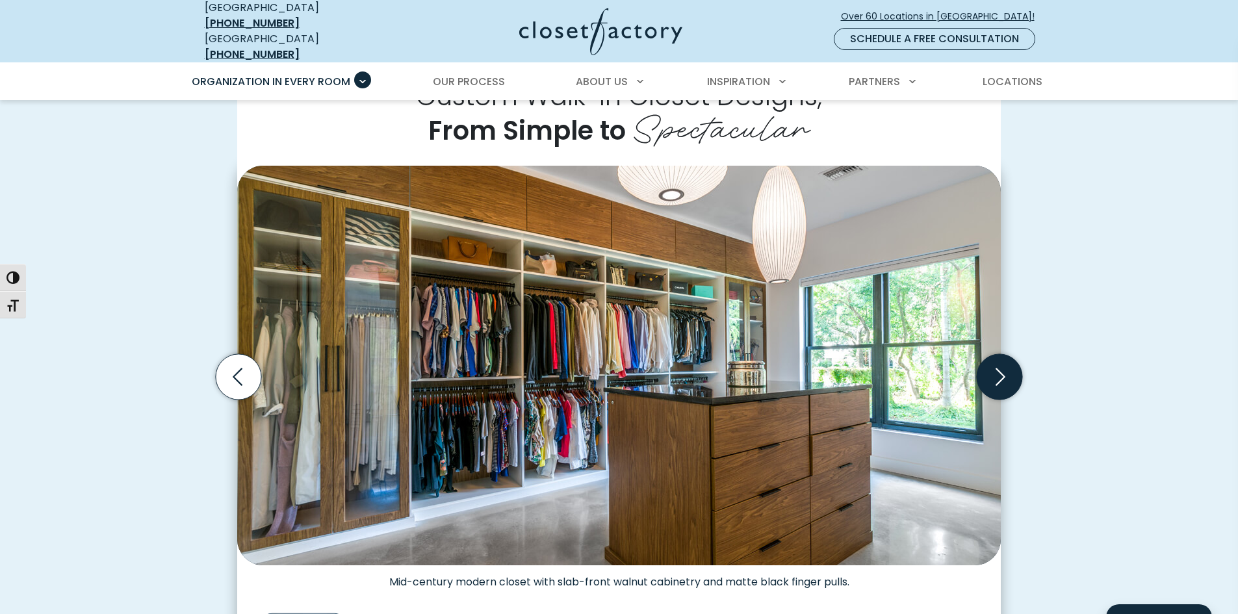
click at [1000, 366] on icon "Next slide" at bounding box center [999, 376] width 45 height 45
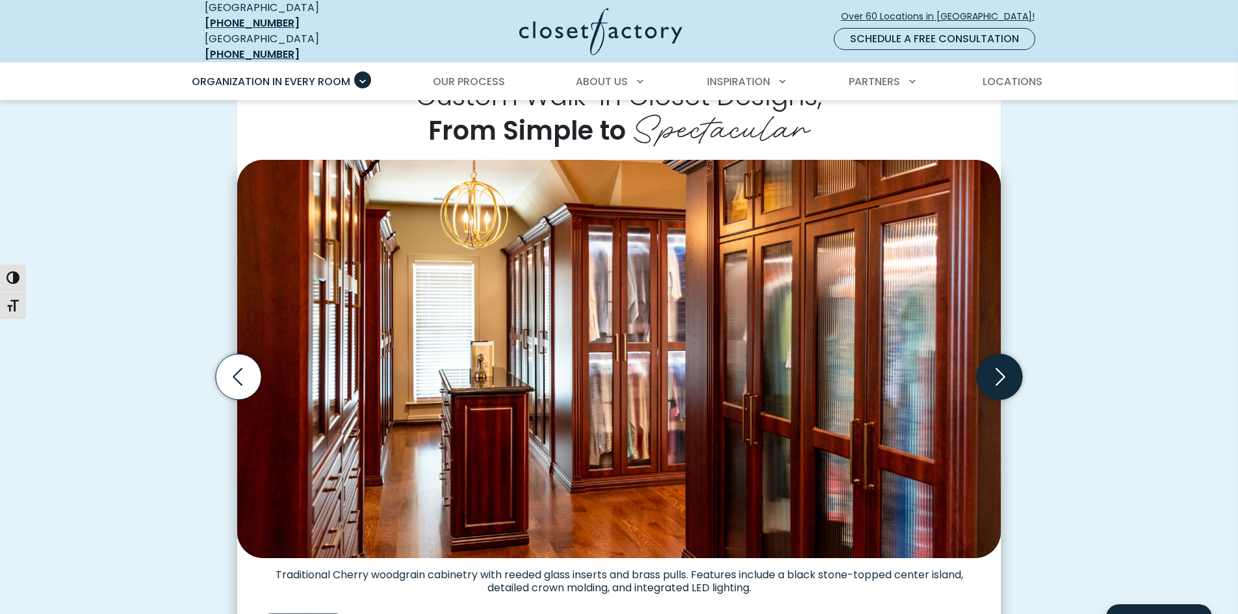
click at [1000, 366] on icon "Next slide" at bounding box center [999, 376] width 45 height 45
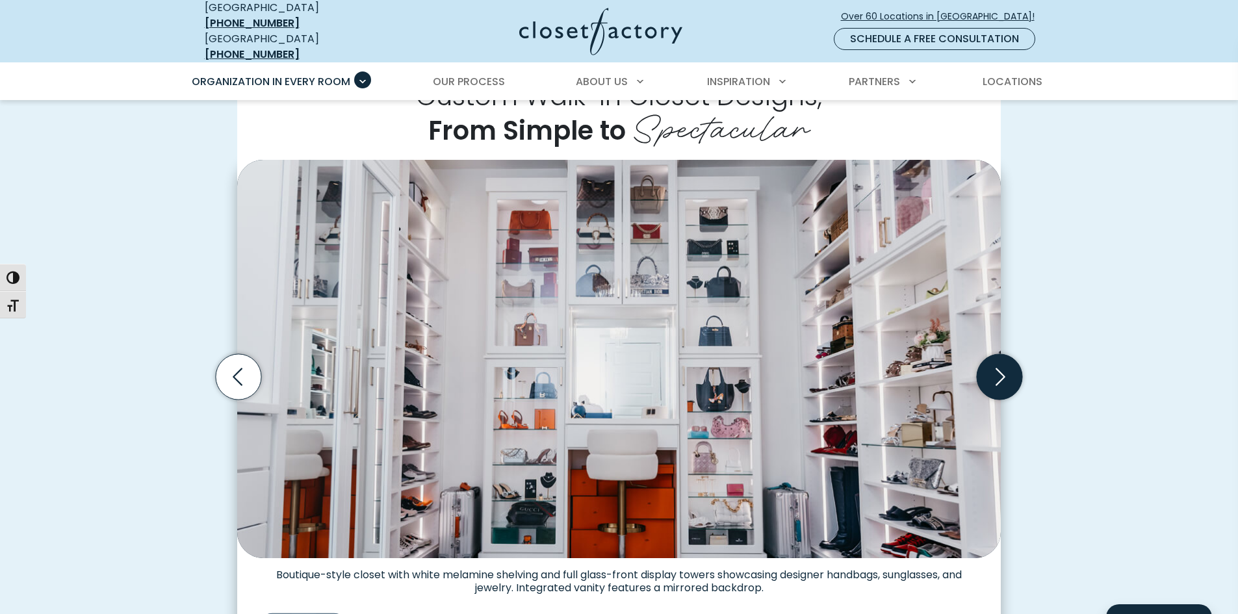
click at [1000, 366] on icon "Next slide" at bounding box center [999, 376] width 45 height 45
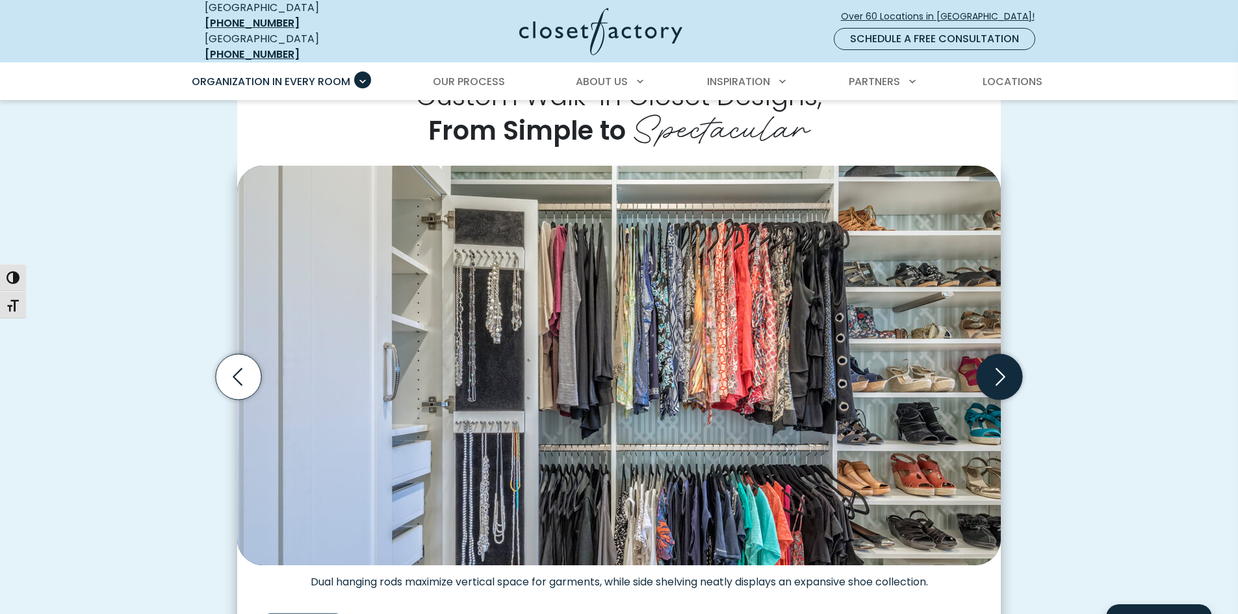
click at [1000, 366] on icon "Next slide" at bounding box center [999, 376] width 45 height 45
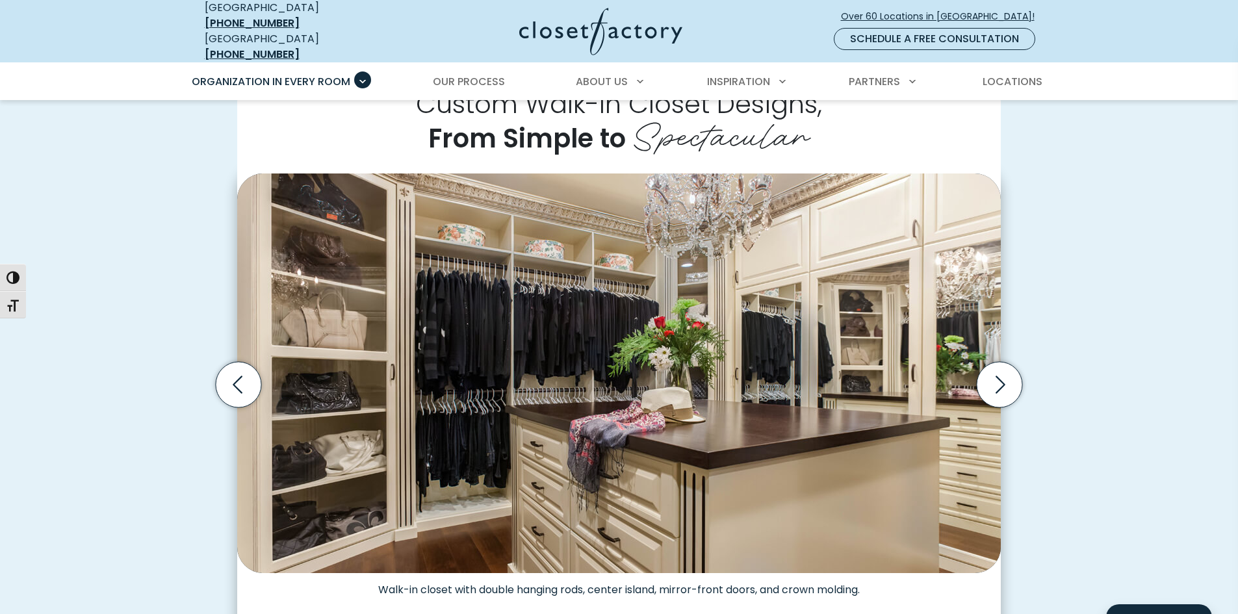
scroll to position [325, 0]
